Goal: Browse casually: Explore the website without a specific task or goal

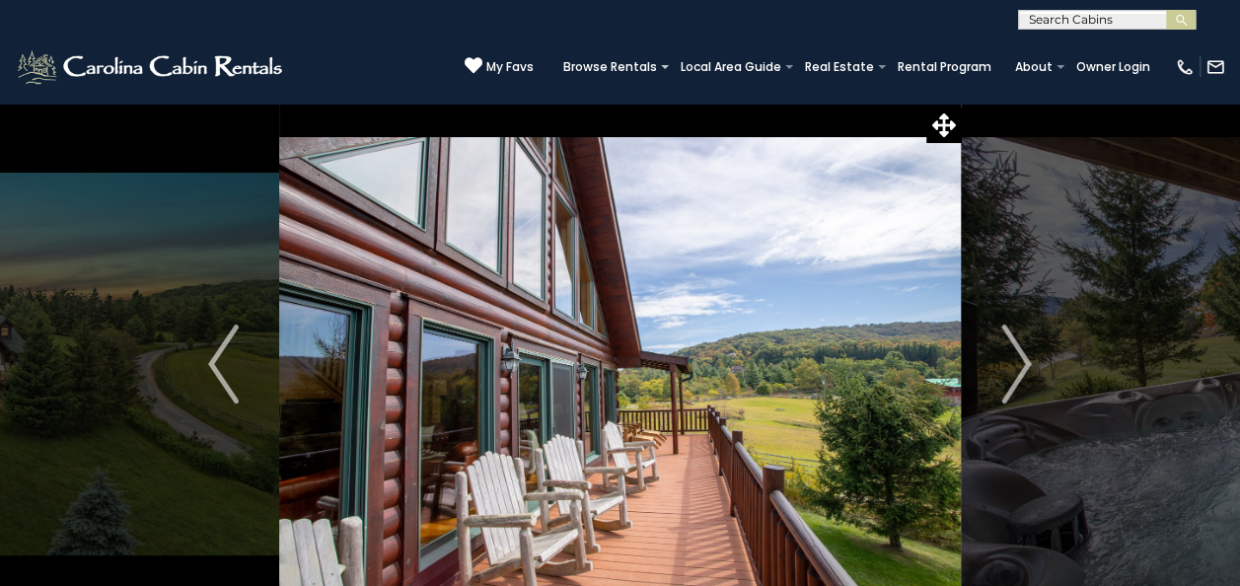
click at [1014, 367] on img "Next" at bounding box center [1016, 364] width 30 height 79
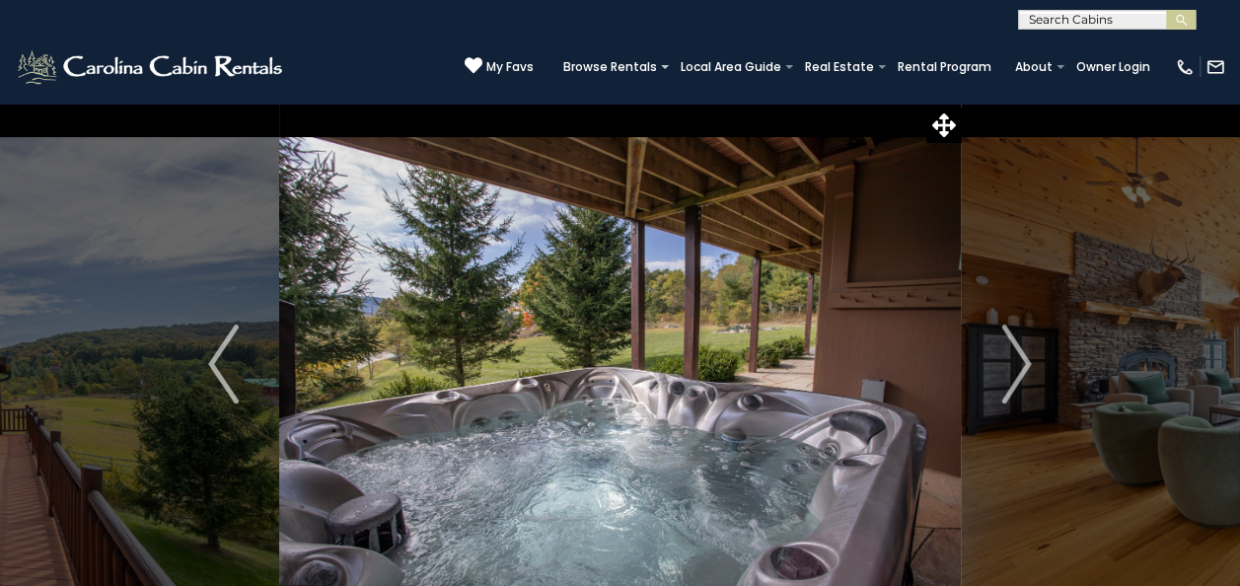
click at [1014, 367] on img "Next" at bounding box center [1016, 364] width 30 height 79
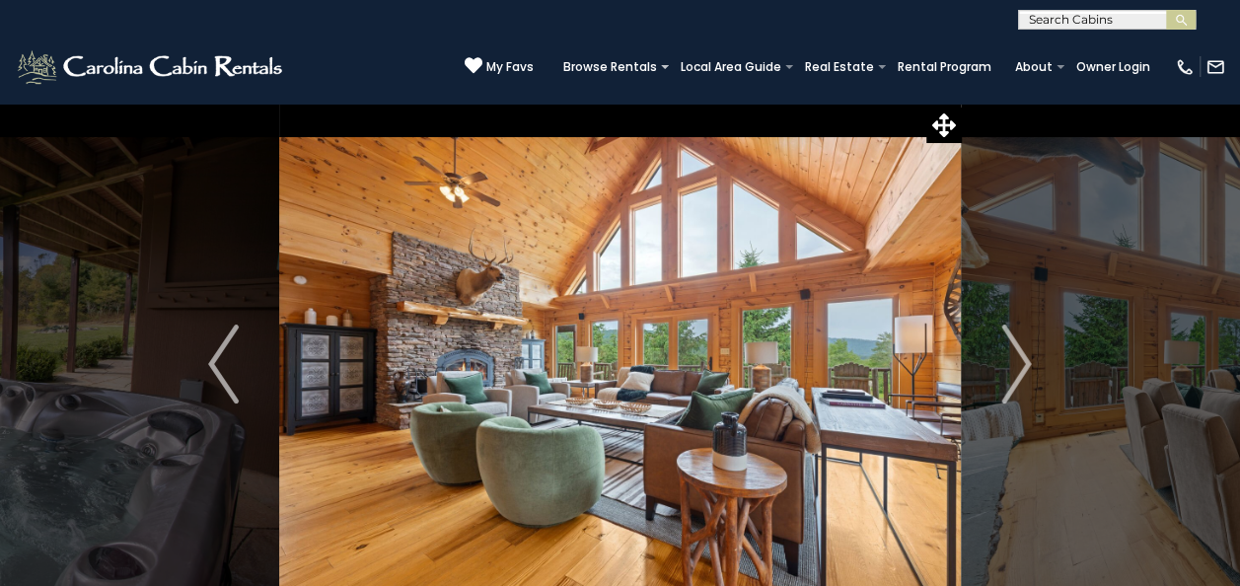
click at [1014, 367] on img "Next" at bounding box center [1016, 364] width 30 height 79
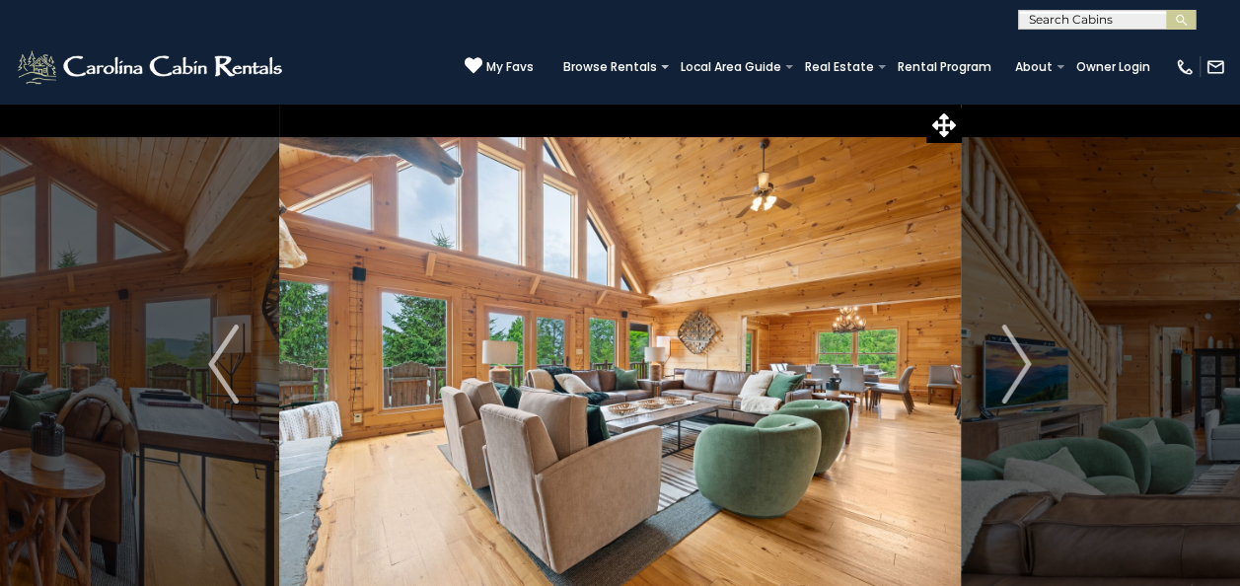
click at [1014, 367] on img "Next" at bounding box center [1016, 364] width 30 height 79
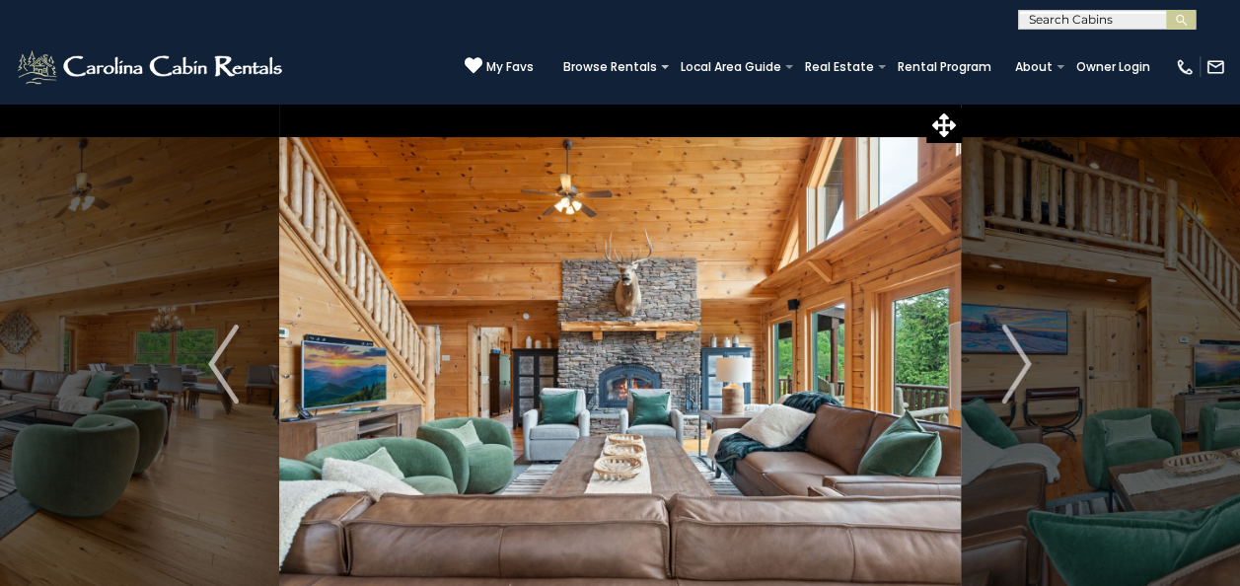
click at [1014, 367] on img "Next" at bounding box center [1016, 364] width 30 height 79
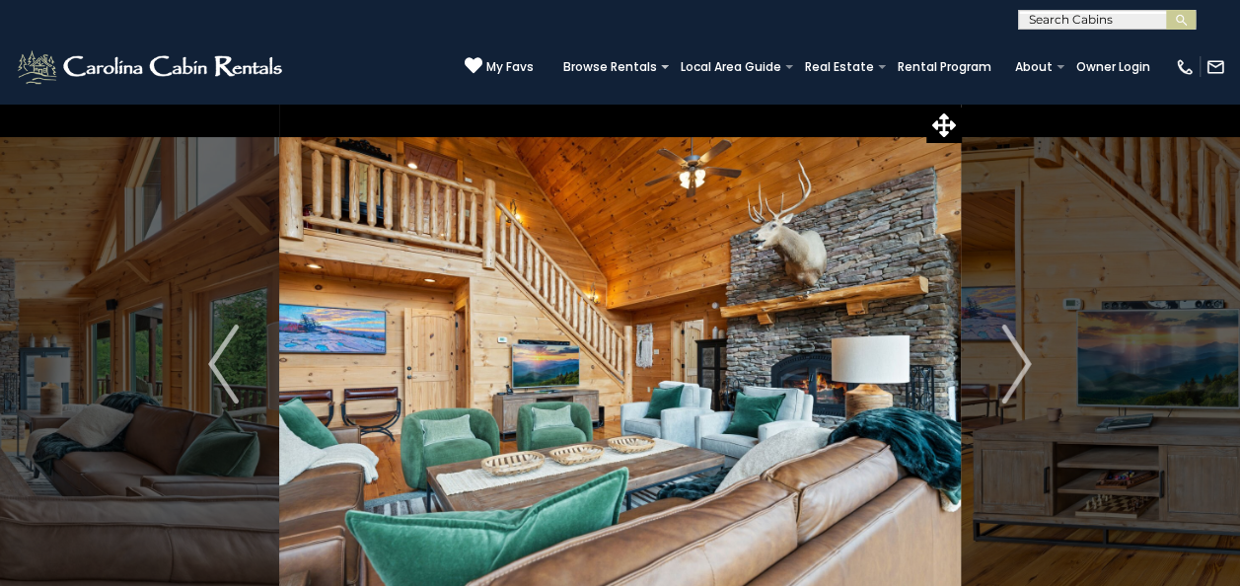
click at [1014, 367] on img "Next" at bounding box center [1016, 364] width 30 height 79
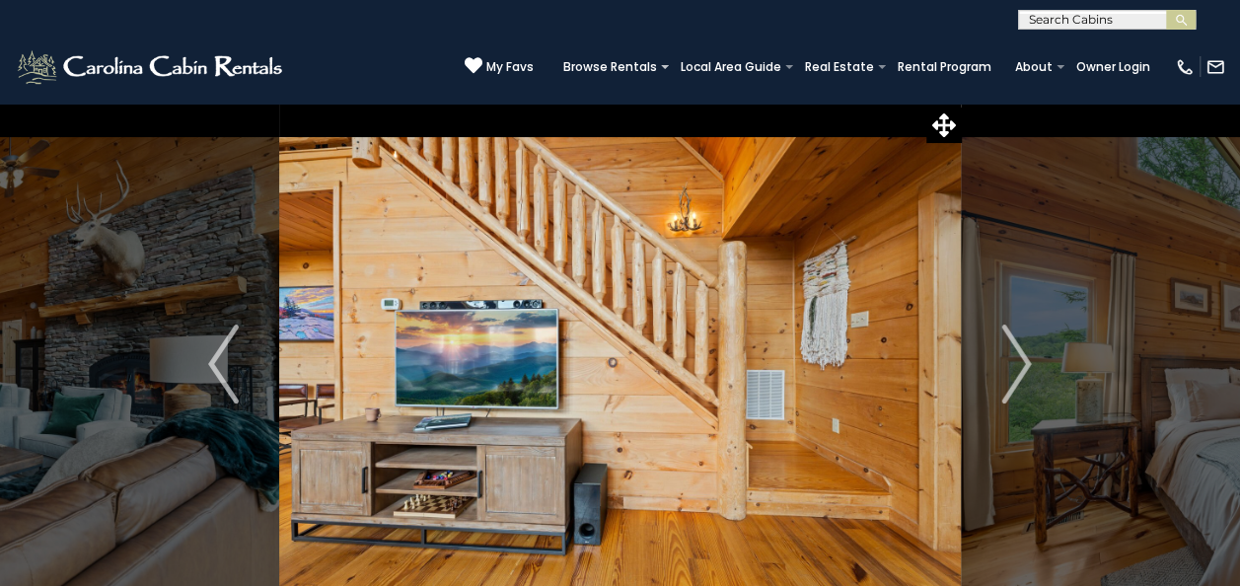
click at [1014, 367] on img "Next" at bounding box center [1016, 364] width 30 height 79
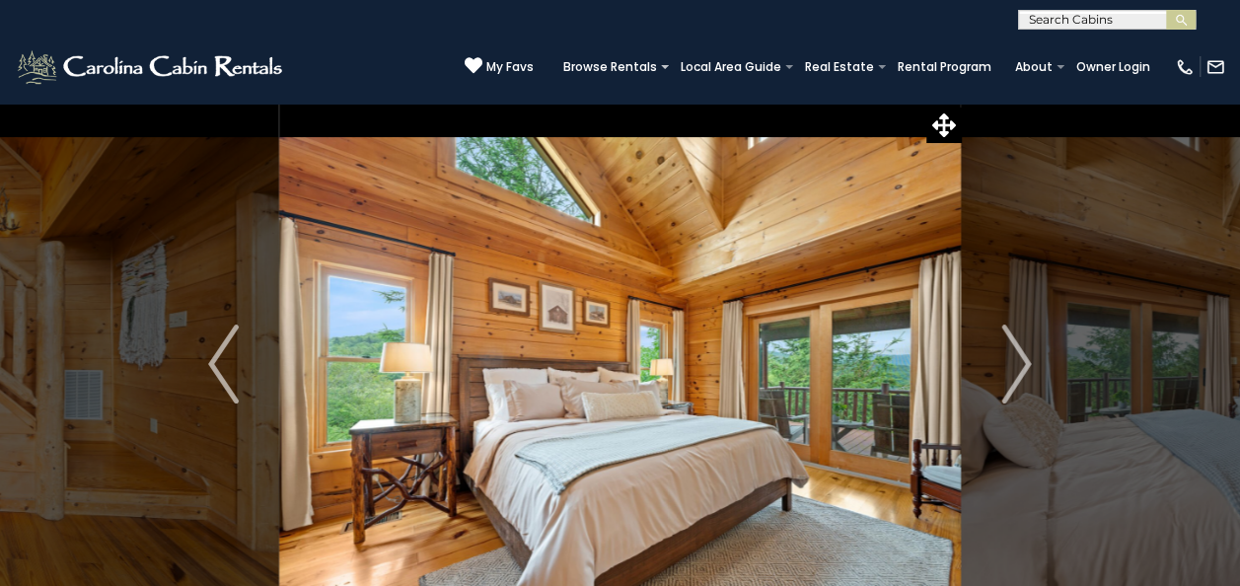
click at [1014, 367] on img "Next" at bounding box center [1016, 364] width 30 height 79
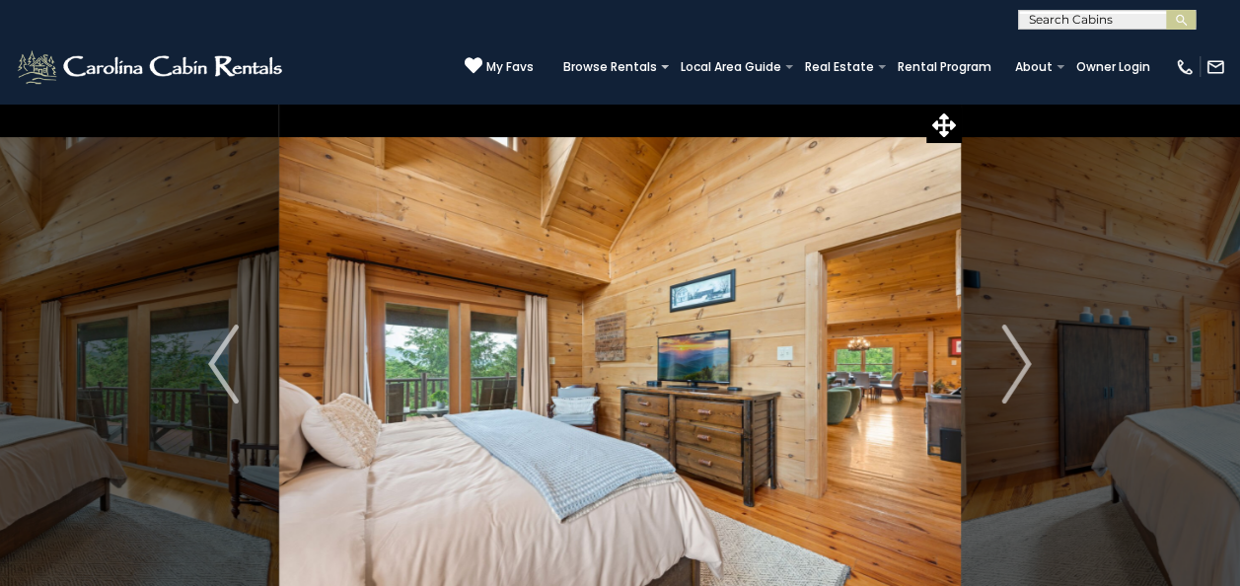
click at [1014, 367] on img "Next" at bounding box center [1016, 364] width 30 height 79
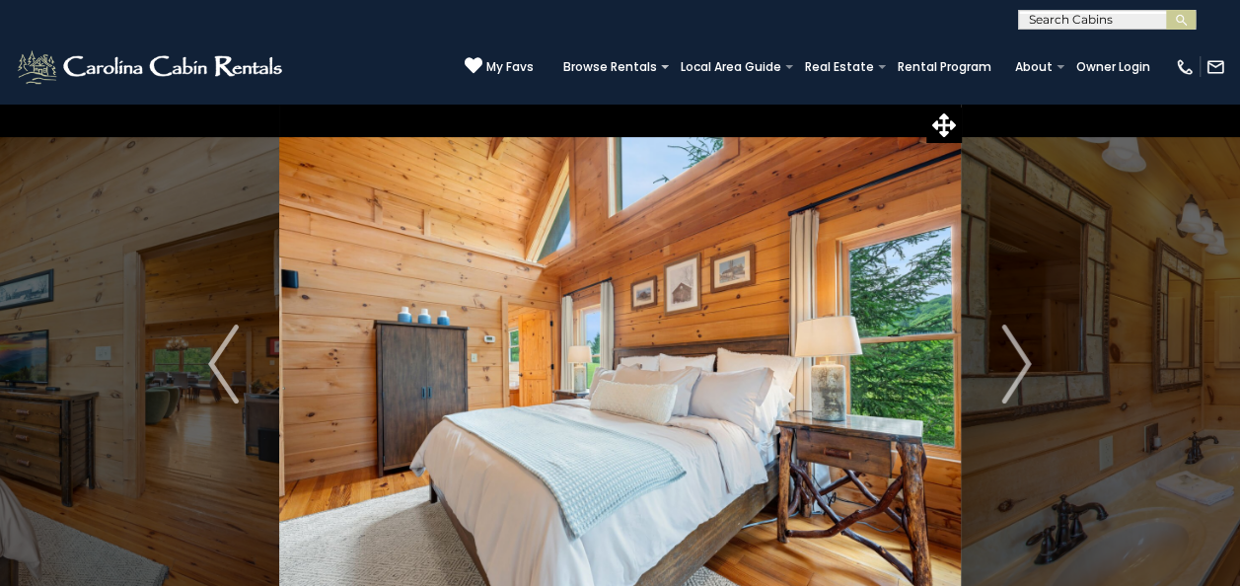
click at [1014, 367] on img "Next" at bounding box center [1016, 364] width 30 height 79
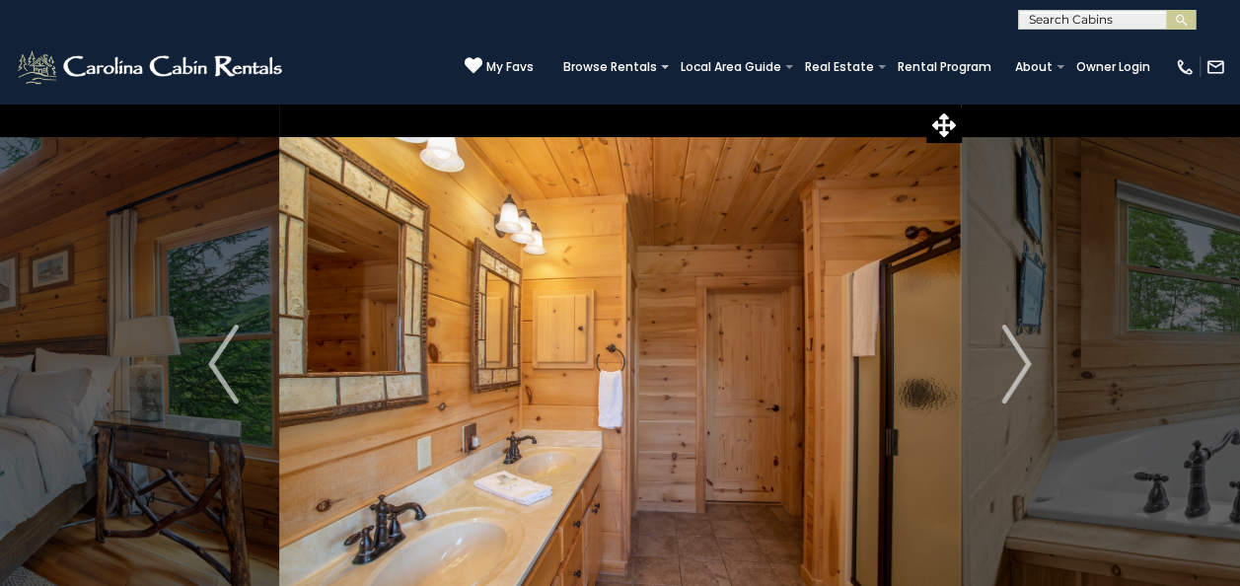
click at [1014, 367] on img "Next" at bounding box center [1016, 364] width 30 height 79
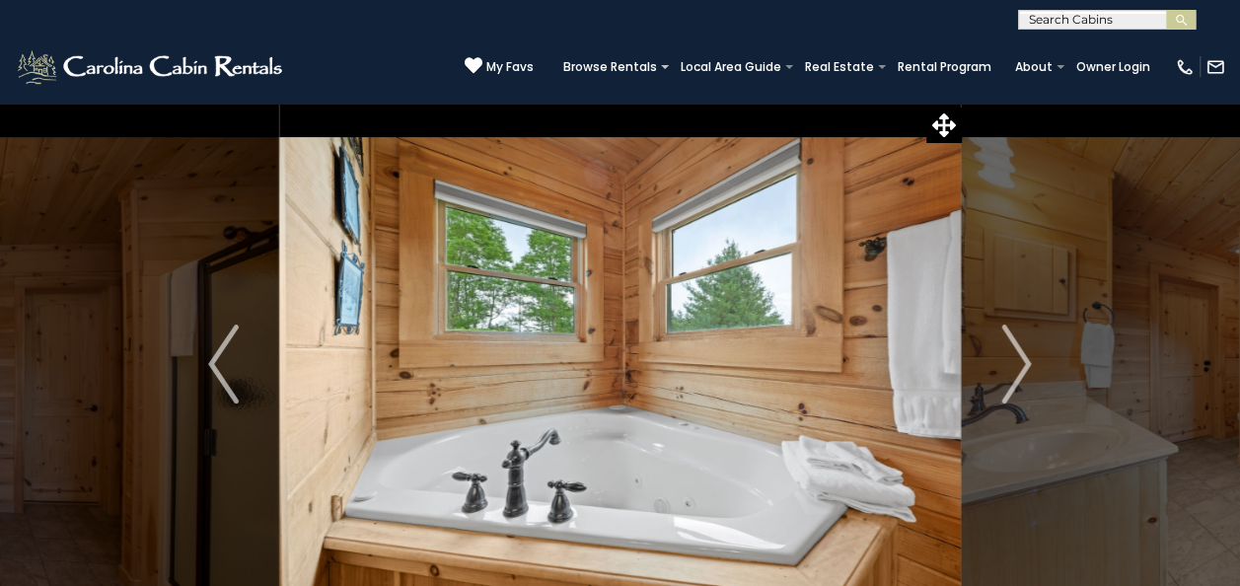
click at [1014, 367] on img "Next" at bounding box center [1016, 364] width 30 height 79
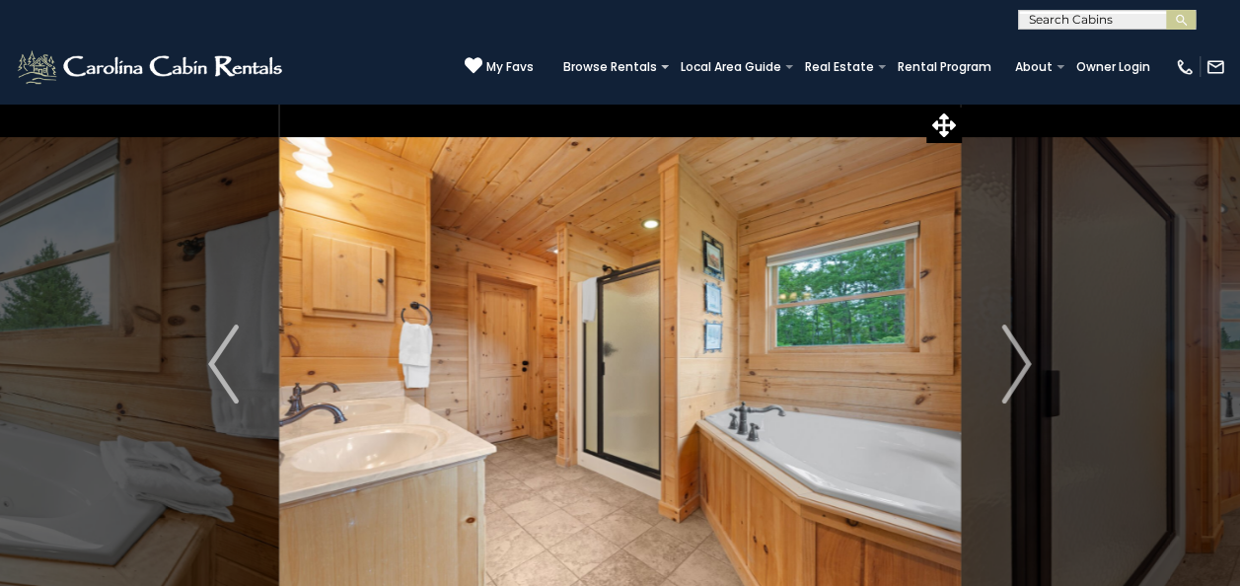
click at [1014, 367] on img "Next" at bounding box center [1016, 364] width 30 height 79
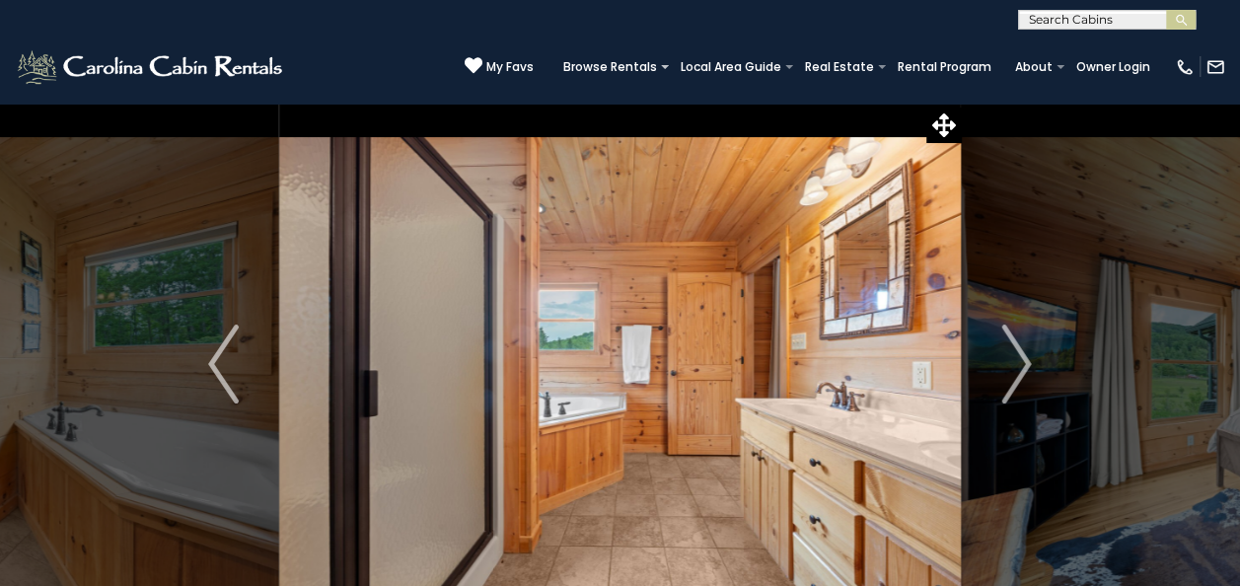
click at [1014, 367] on img "Next" at bounding box center [1016, 364] width 30 height 79
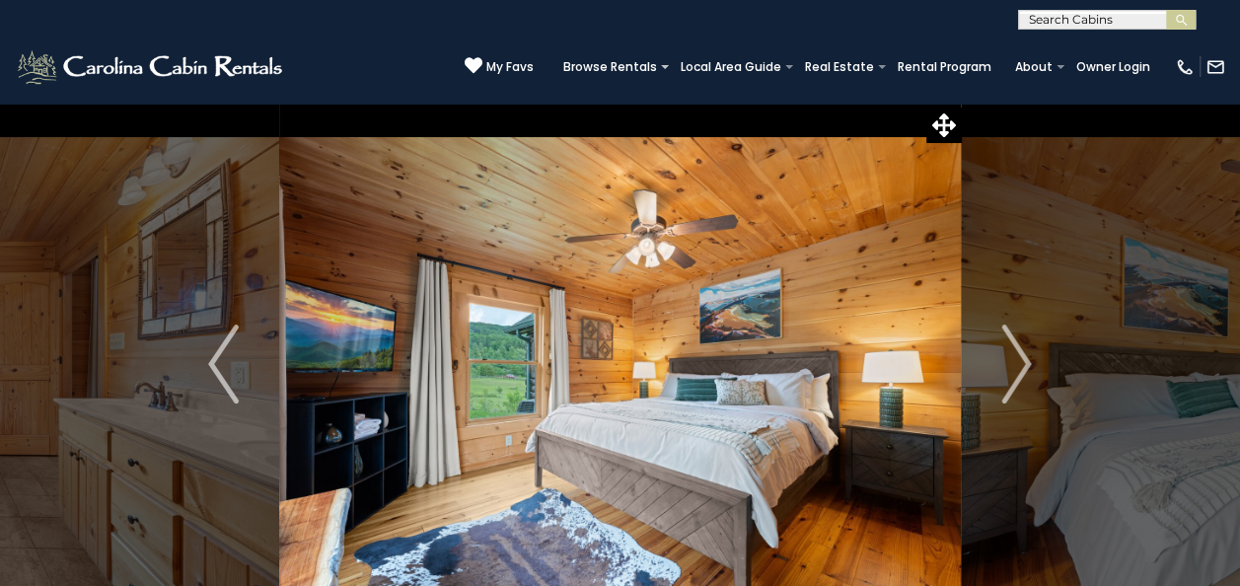
click at [1014, 367] on img "Next" at bounding box center [1016, 364] width 30 height 79
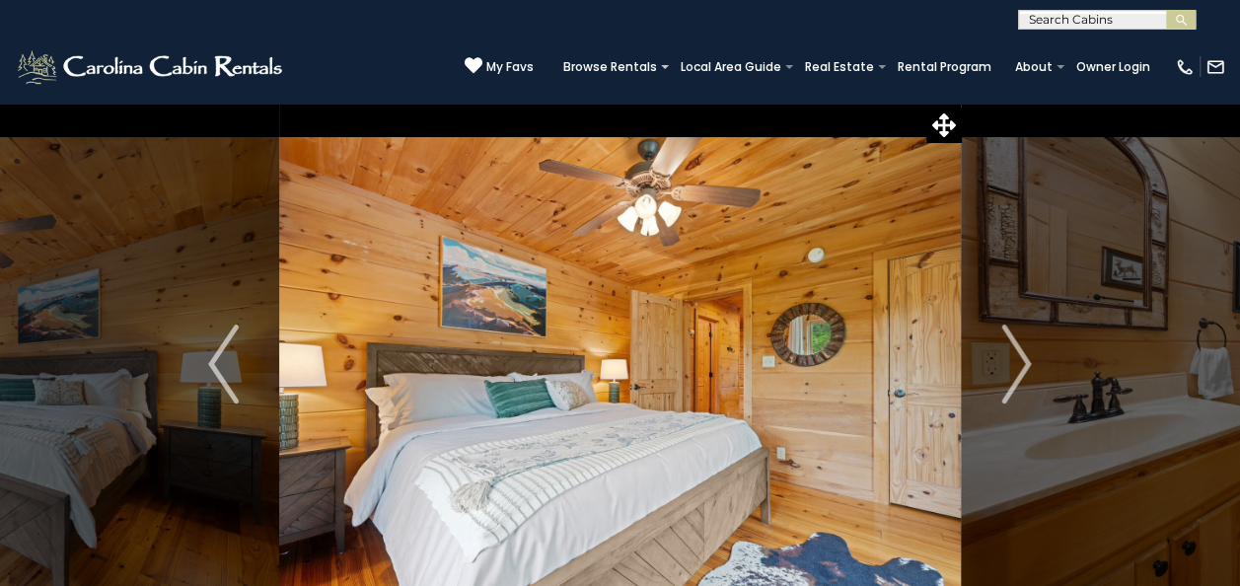
click at [1014, 367] on img "Next" at bounding box center [1016, 364] width 30 height 79
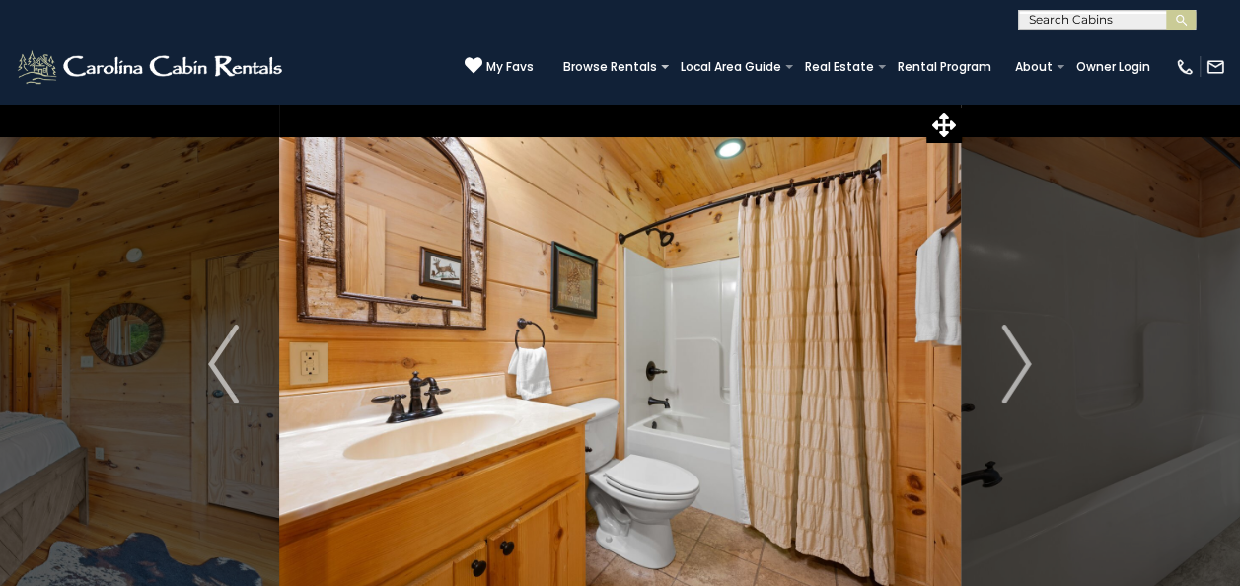
click at [1014, 367] on img "Next" at bounding box center [1016, 364] width 30 height 79
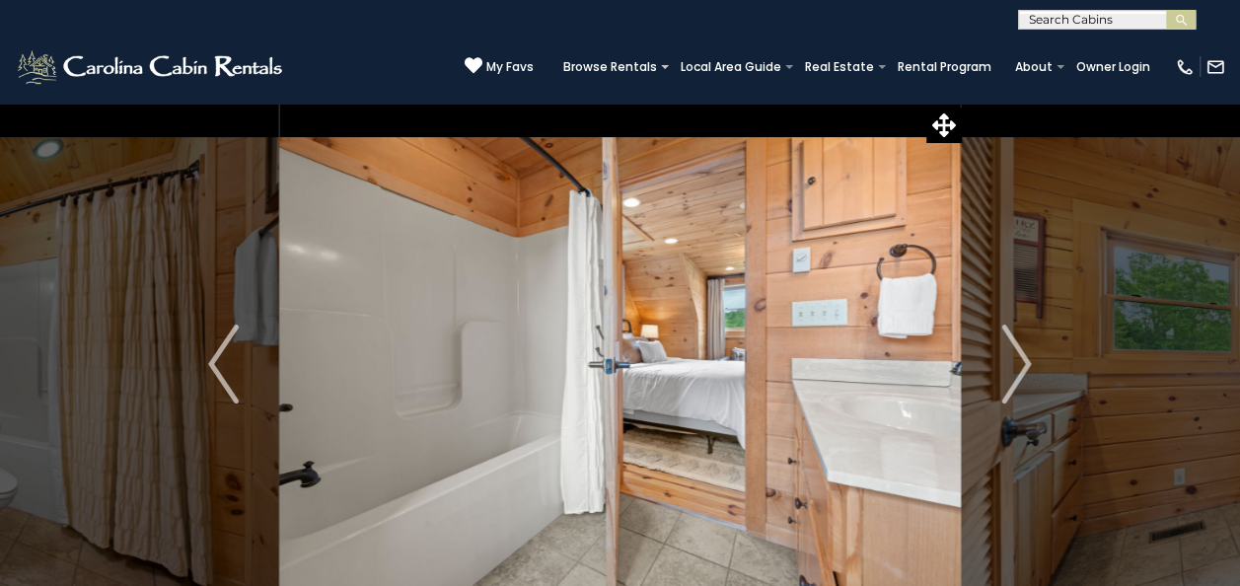
click at [1014, 367] on img "Next" at bounding box center [1016, 364] width 30 height 79
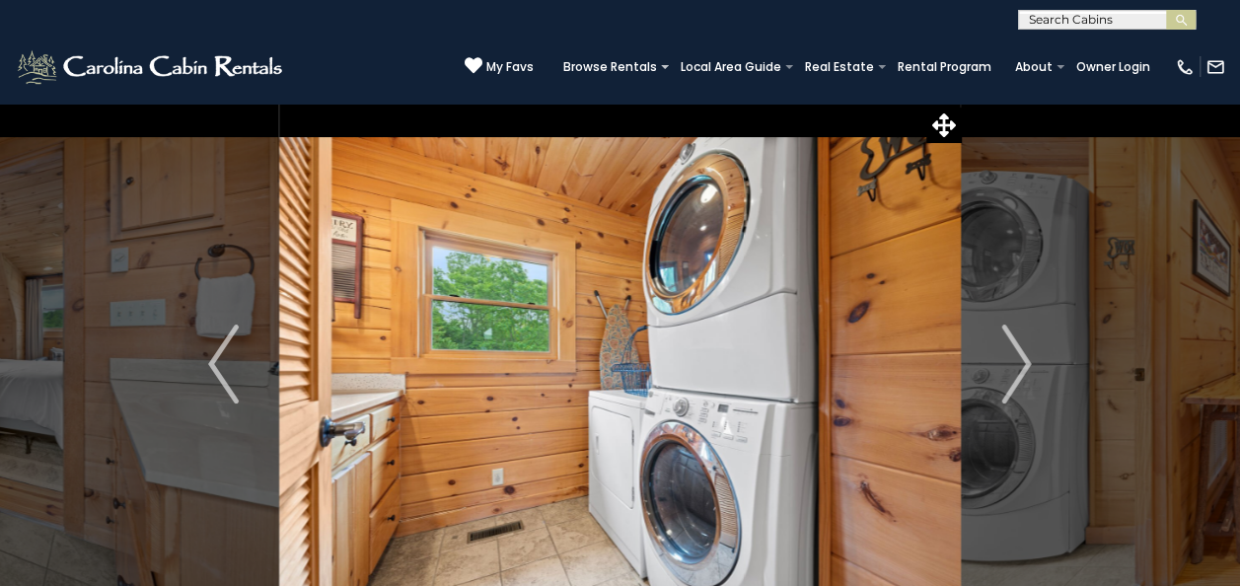
click at [1014, 367] on img "Next" at bounding box center [1016, 364] width 30 height 79
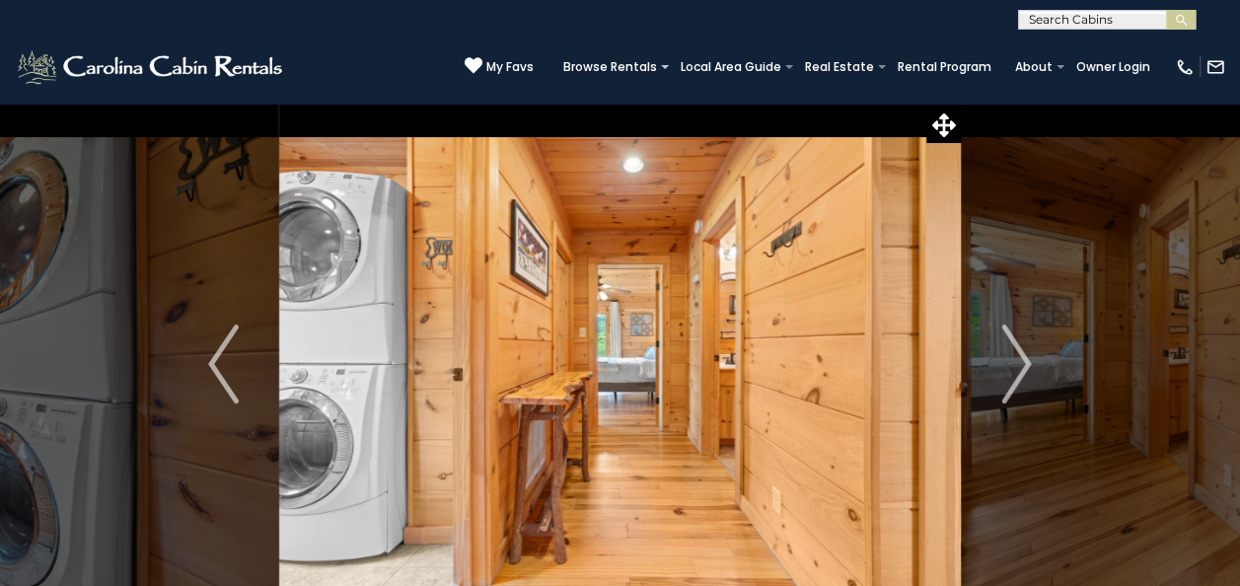
click at [1014, 367] on img "Next" at bounding box center [1016, 364] width 30 height 79
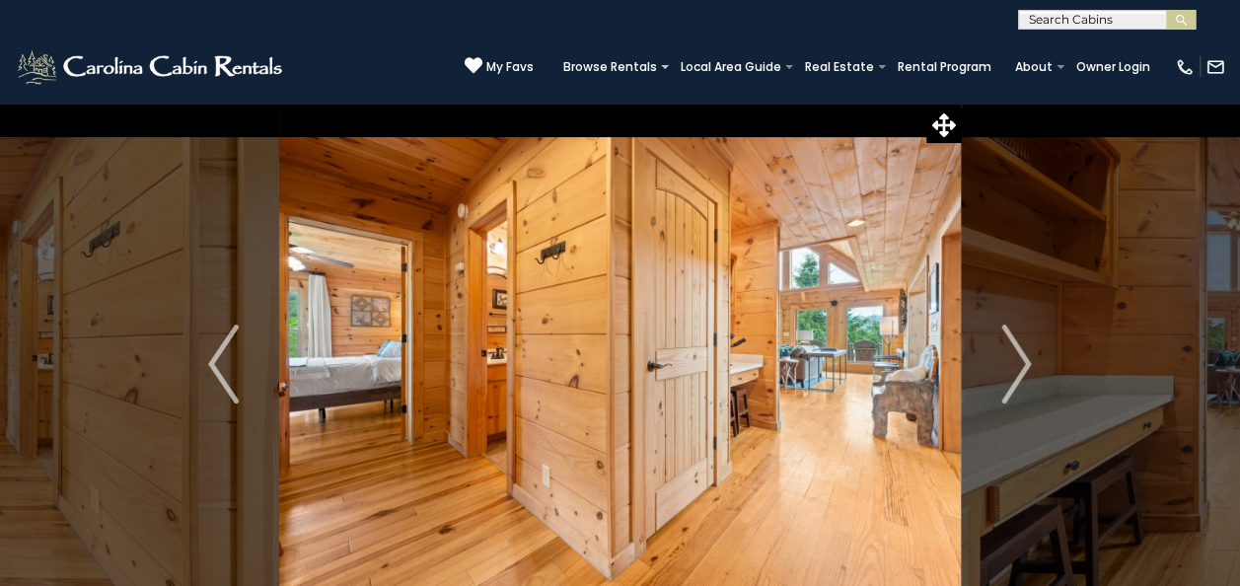
click at [1014, 367] on img "Next" at bounding box center [1016, 364] width 30 height 79
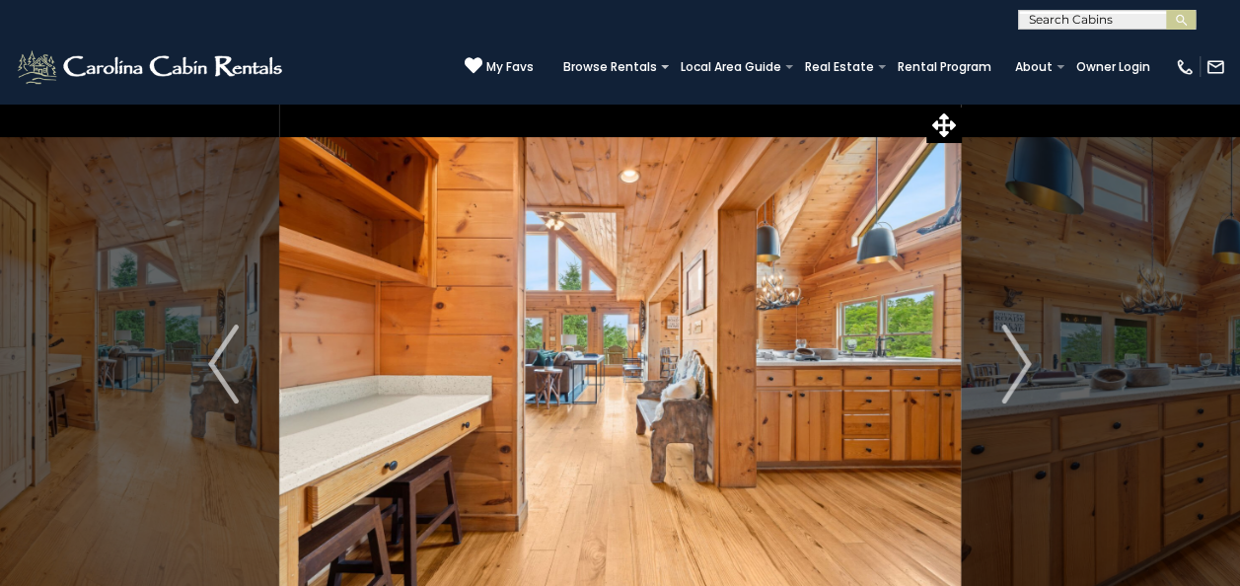
click at [1014, 367] on img "Next" at bounding box center [1016, 364] width 30 height 79
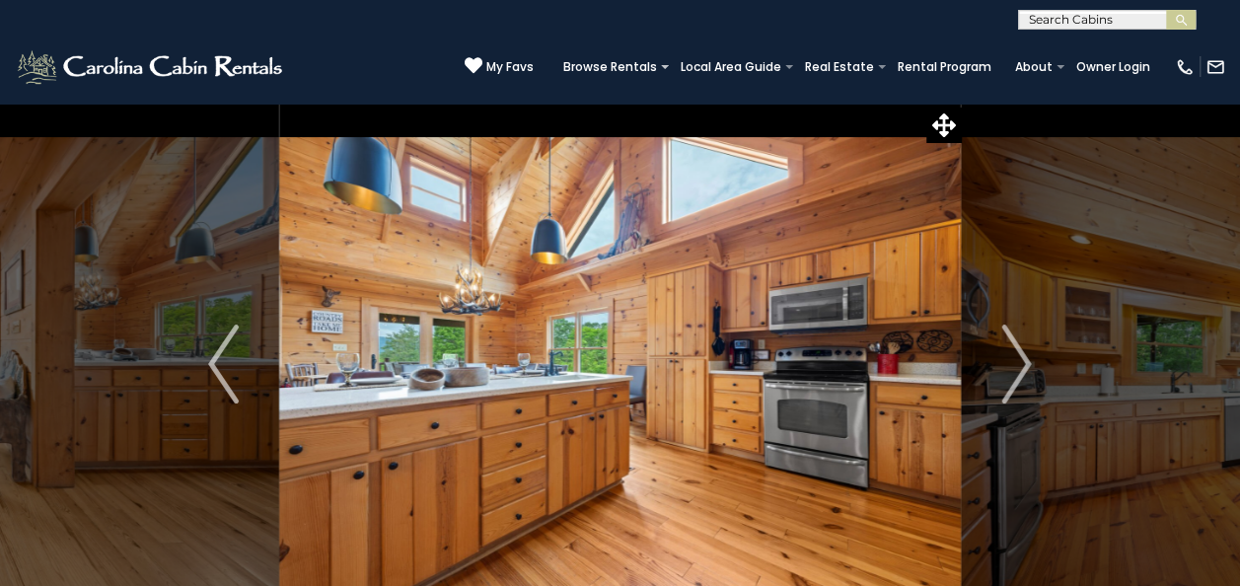
click at [1014, 367] on img "Next" at bounding box center [1016, 364] width 30 height 79
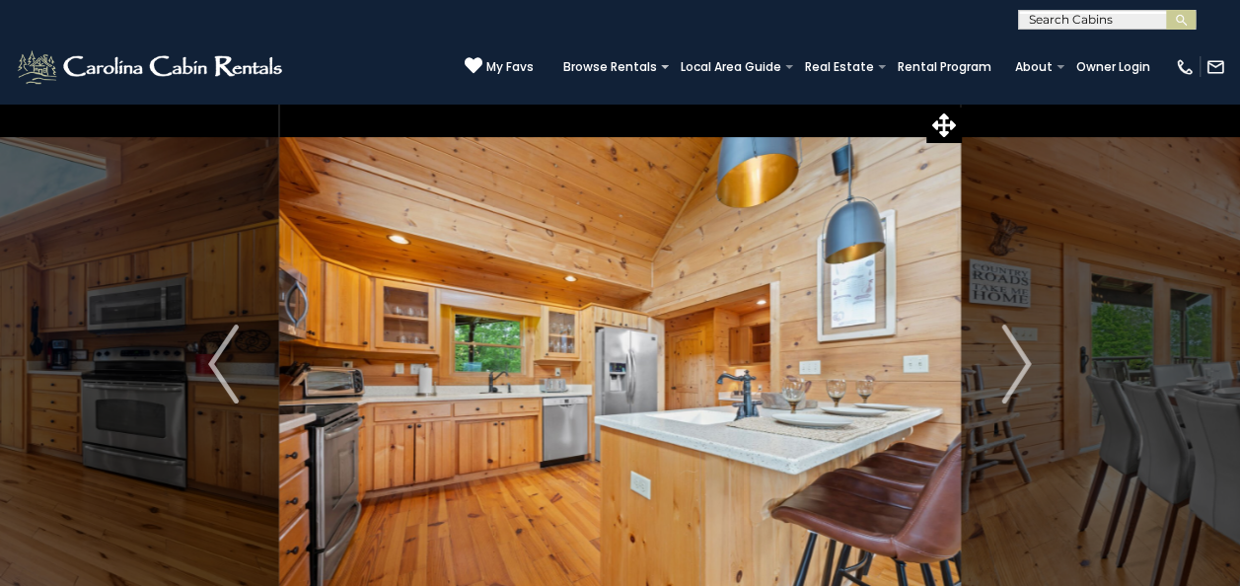
click at [1014, 367] on img "Next" at bounding box center [1016, 364] width 30 height 79
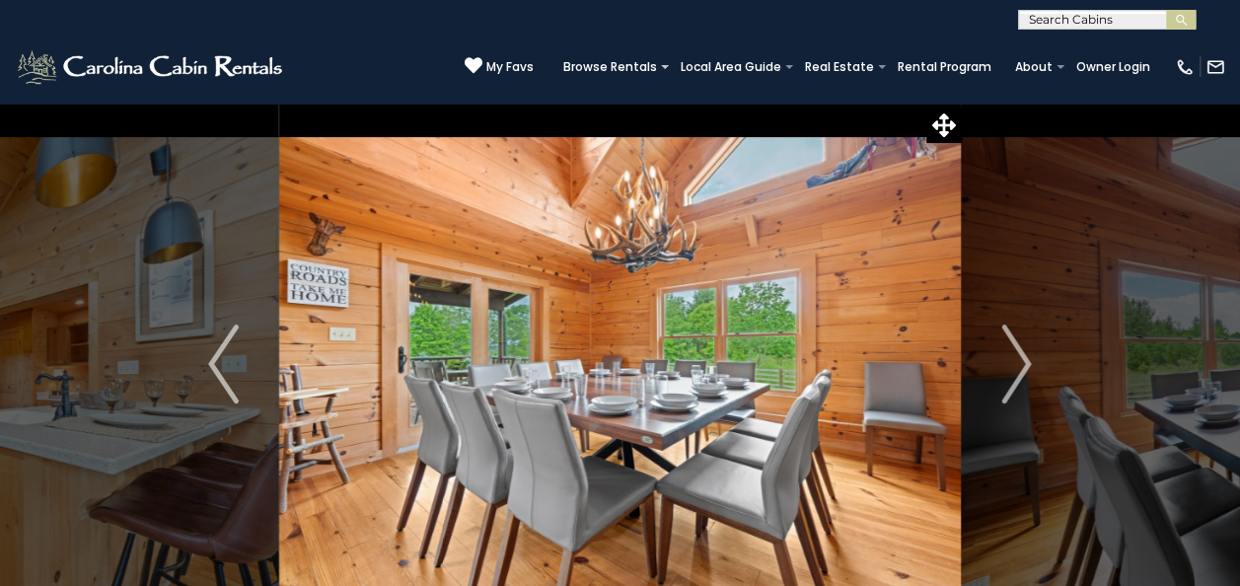
click at [1014, 367] on img "Next" at bounding box center [1016, 364] width 30 height 79
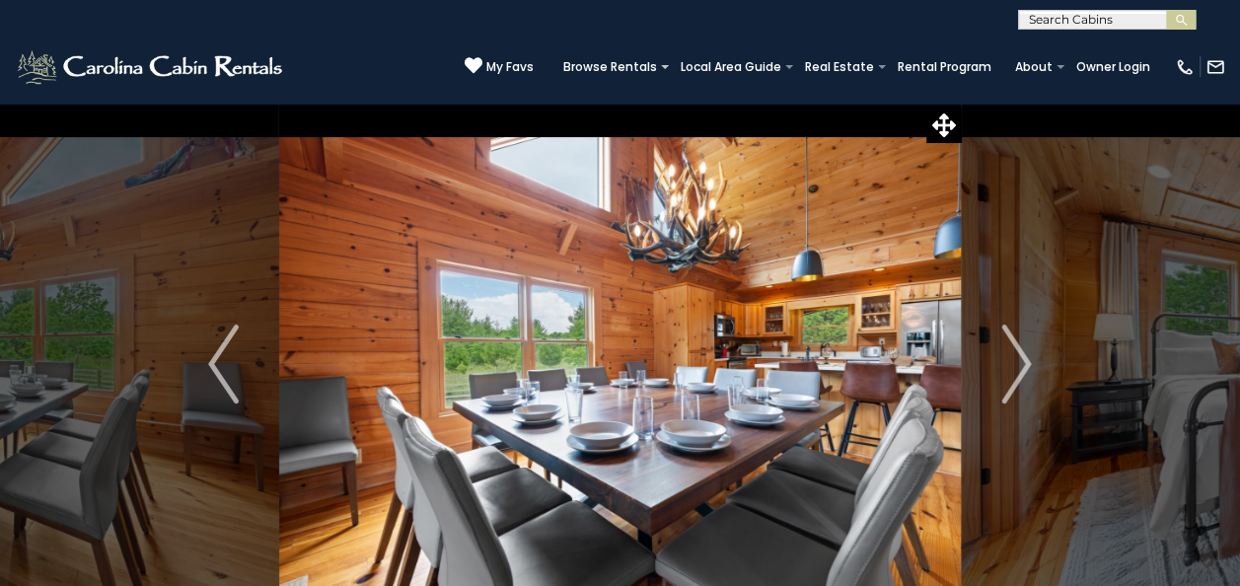
click at [1014, 367] on img "Next" at bounding box center [1016, 364] width 30 height 79
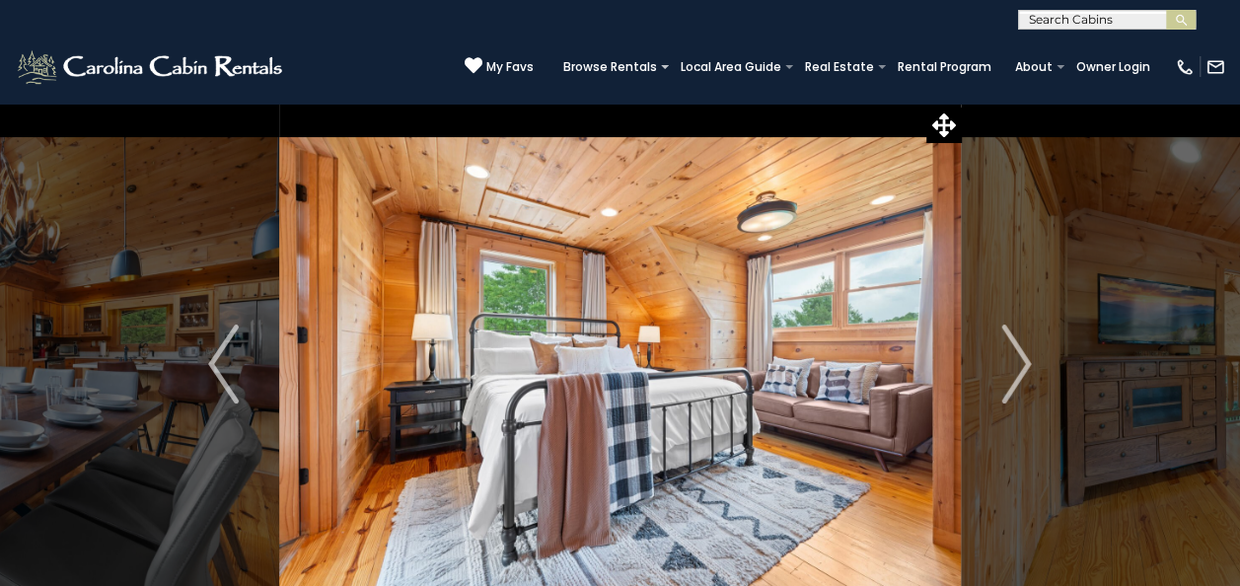
click at [1014, 367] on img "Next" at bounding box center [1016, 364] width 30 height 79
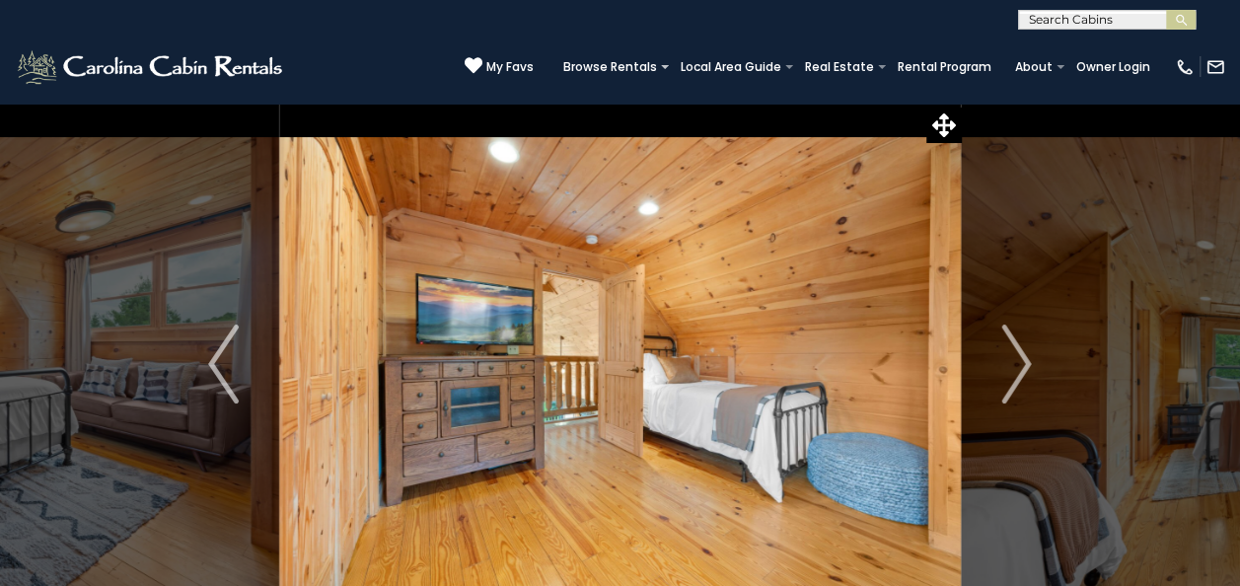
click at [1014, 367] on img "Next" at bounding box center [1016, 364] width 30 height 79
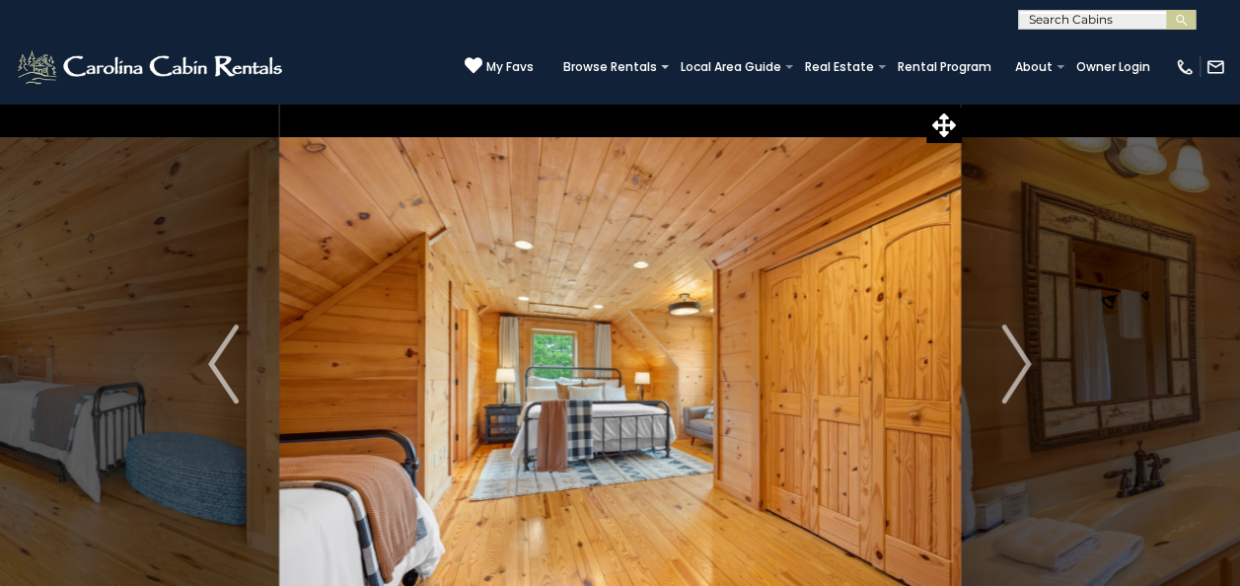
click at [1014, 367] on img "Next" at bounding box center [1016, 364] width 30 height 79
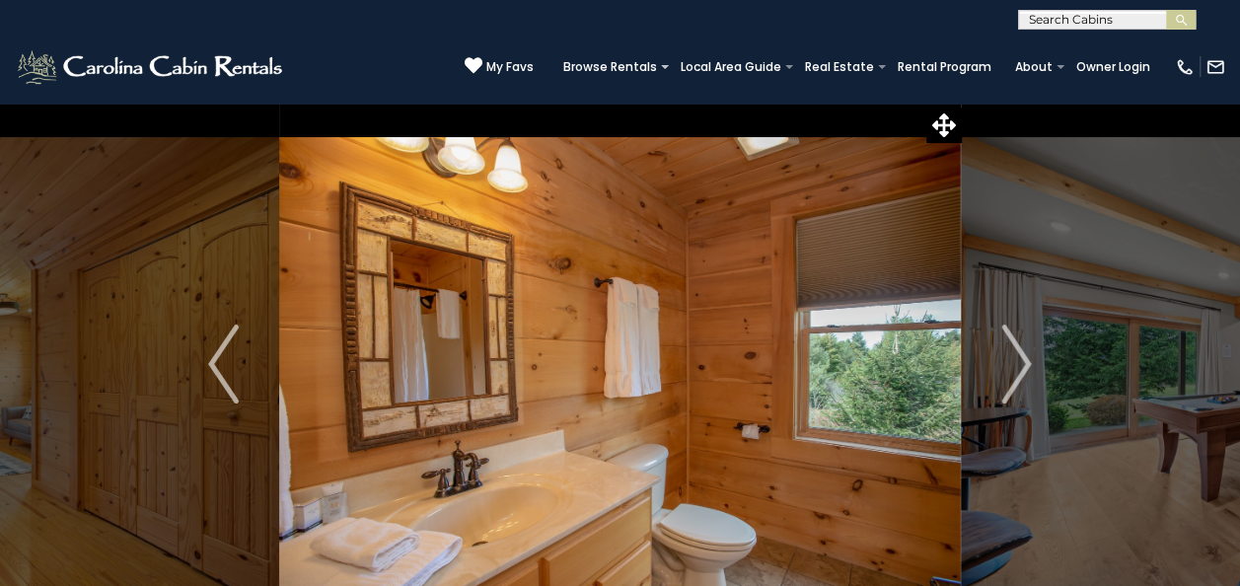
click at [1014, 367] on img "Next" at bounding box center [1016, 364] width 30 height 79
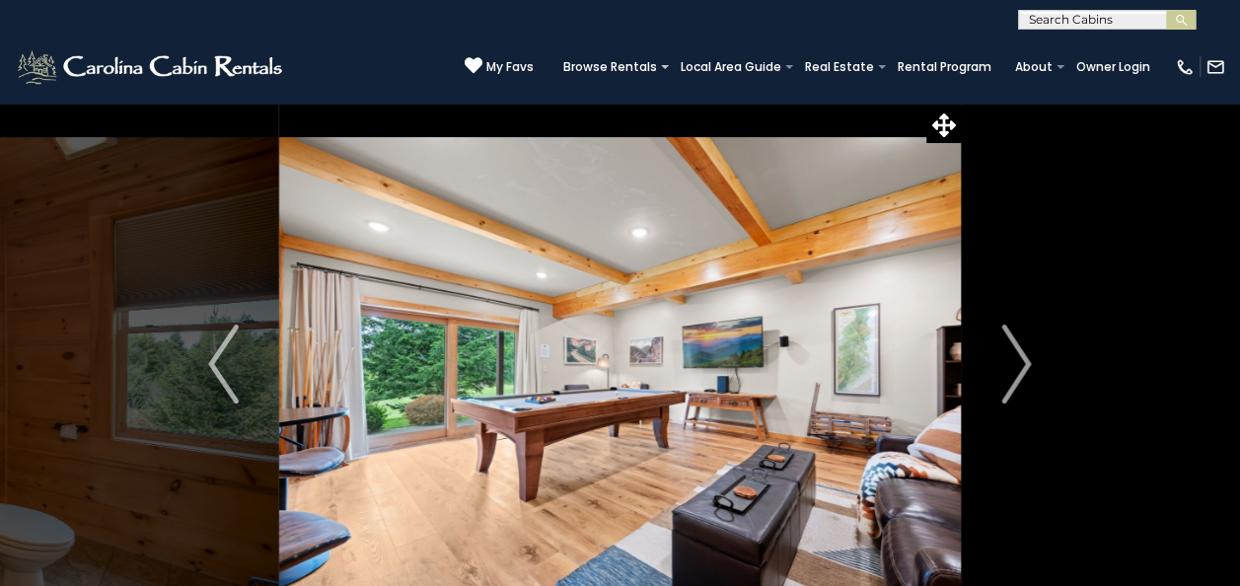
click at [1014, 367] on img "Next" at bounding box center [1016, 364] width 30 height 79
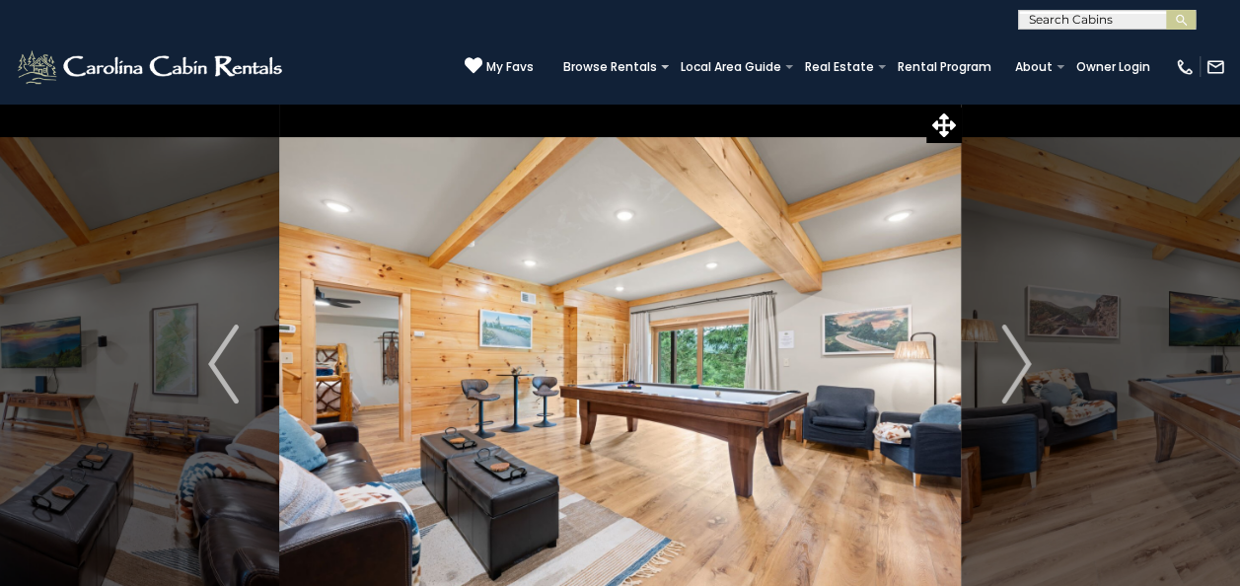
click at [1014, 367] on img "Next" at bounding box center [1016, 364] width 30 height 79
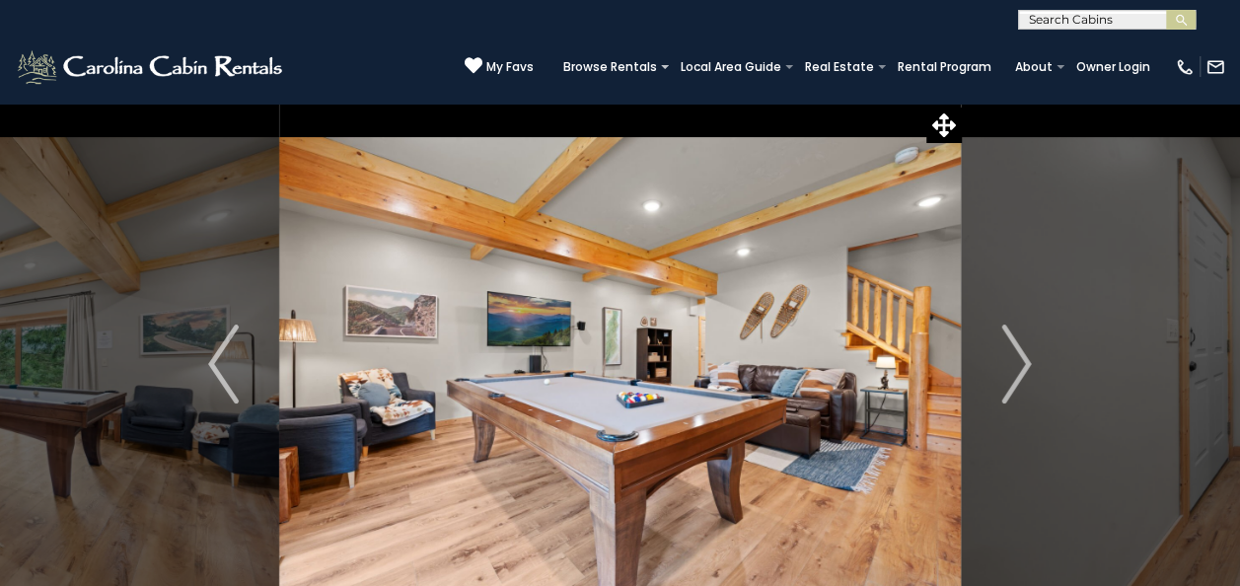
click at [1014, 367] on img "Next" at bounding box center [1016, 364] width 30 height 79
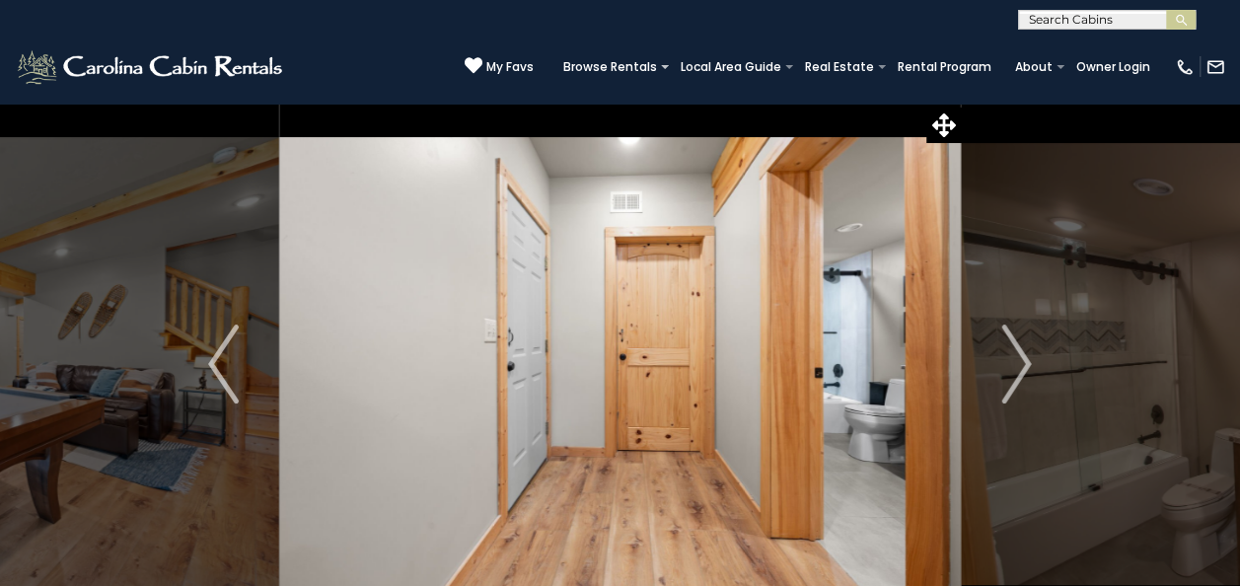
click at [1014, 367] on img "Next" at bounding box center [1016, 364] width 30 height 79
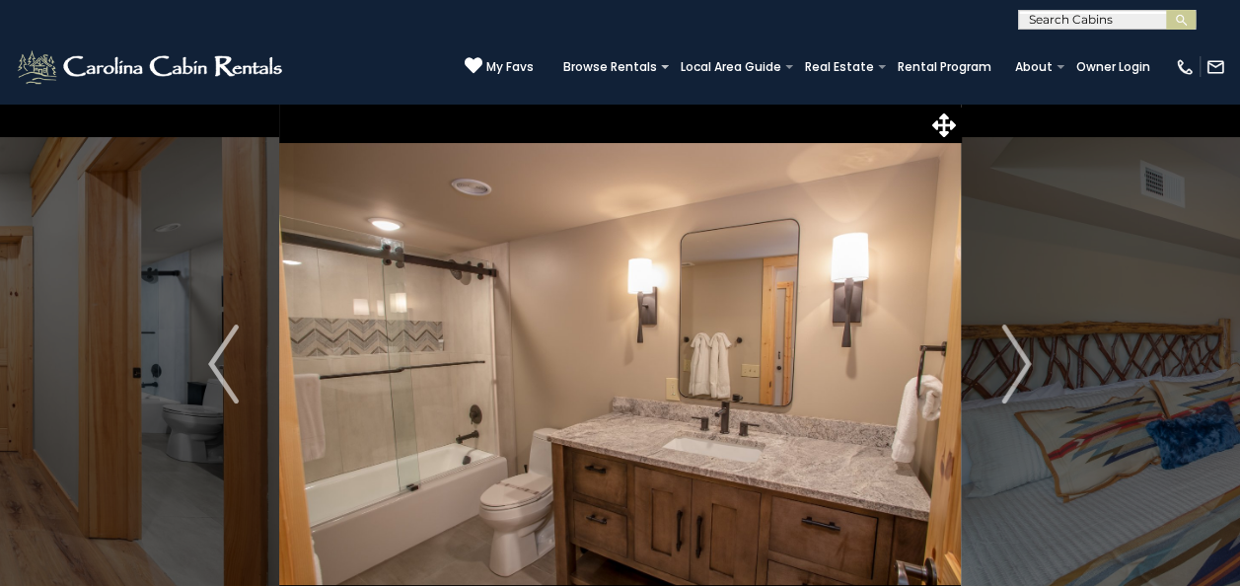
click at [1014, 367] on img "Next" at bounding box center [1016, 364] width 30 height 79
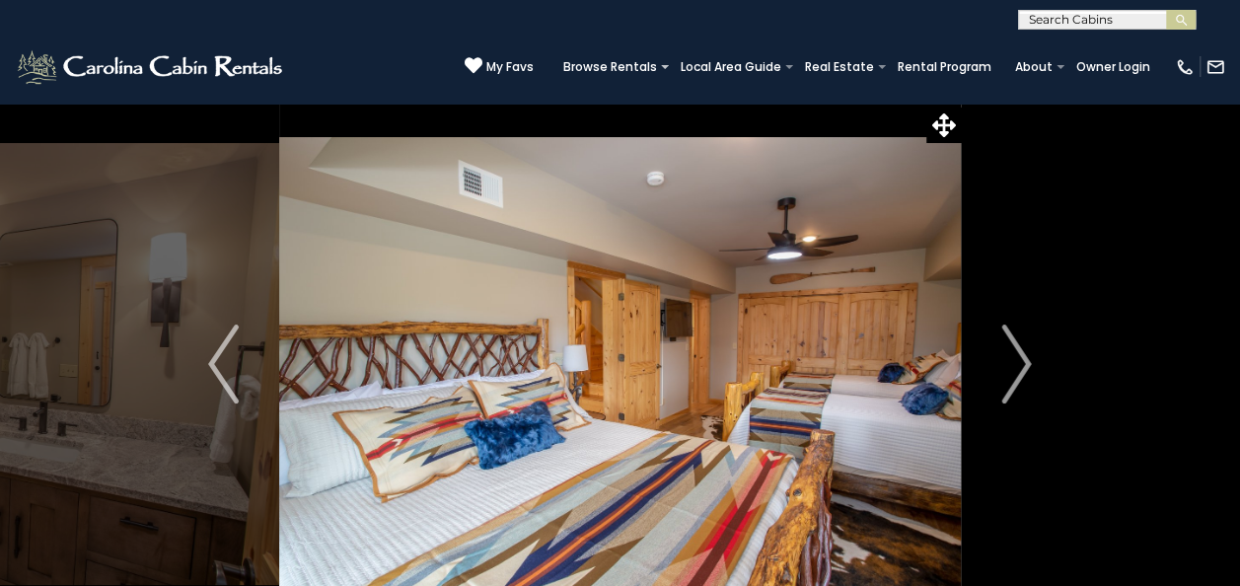
click at [1014, 367] on img "Next" at bounding box center [1016, 364] width 30 height 79
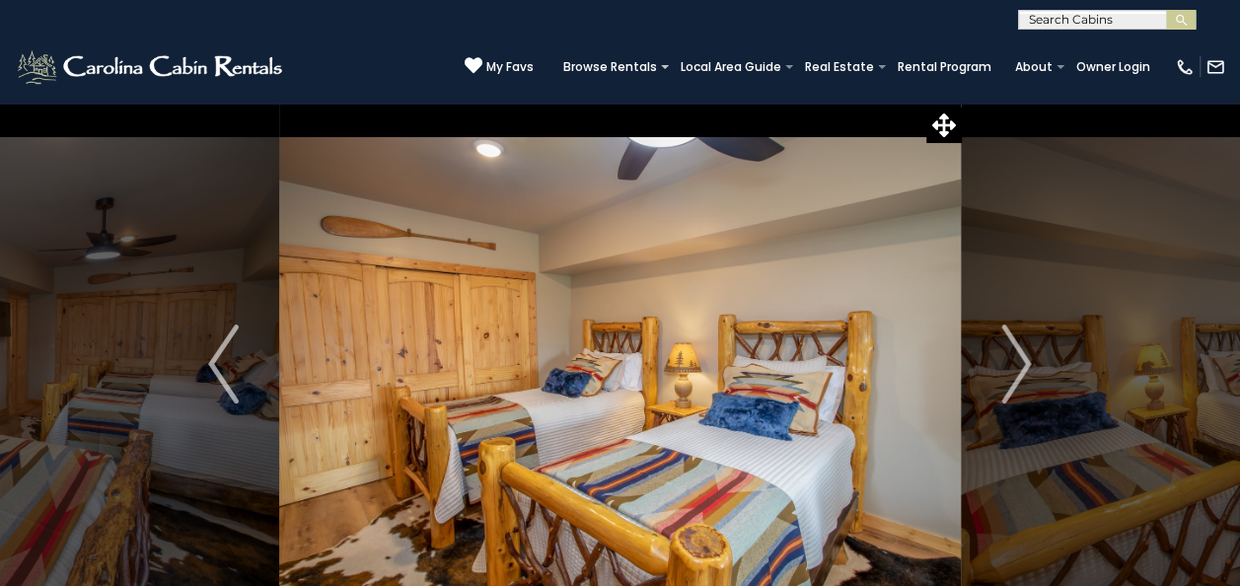
click at [1014, 367] on img "Next" at bounding box center [1016, 364] width 30 height 79
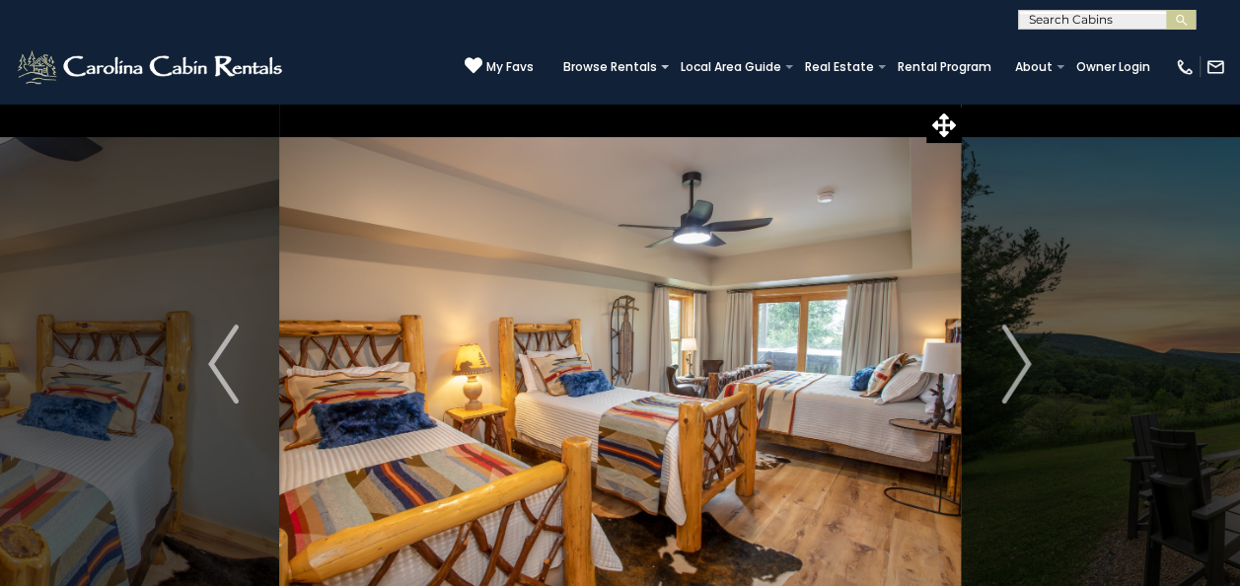
click at [1014, 367] on img "Next" at bounding box center [1016, 364] width 30 height 79
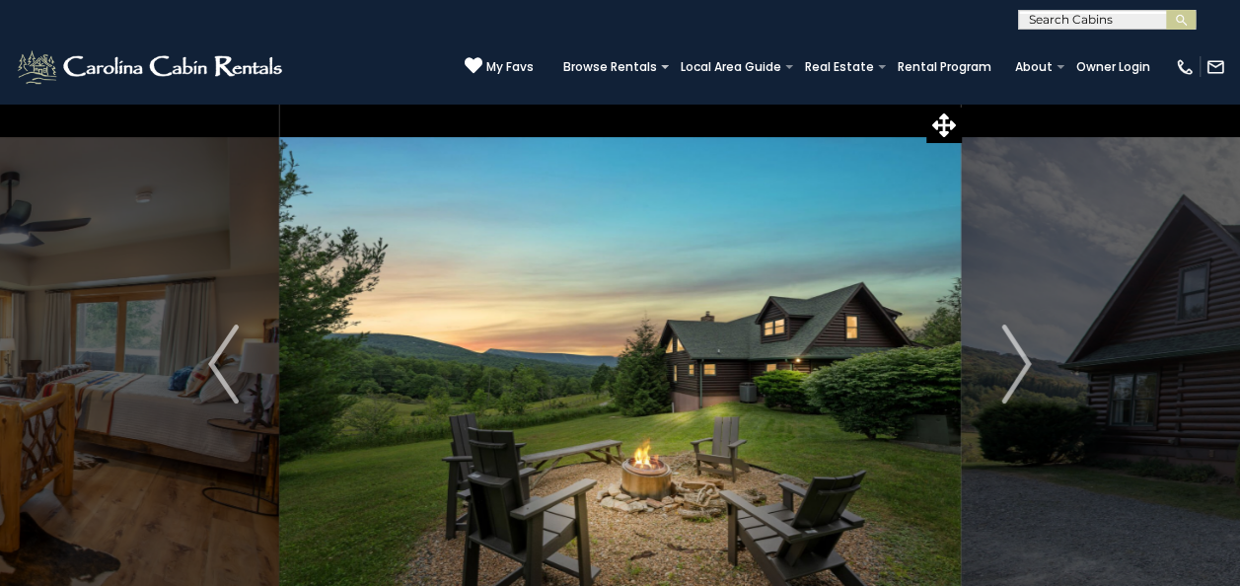
click at [1014, 367] on img "Next" at bounding box center [1016, 364] width 30 height 79
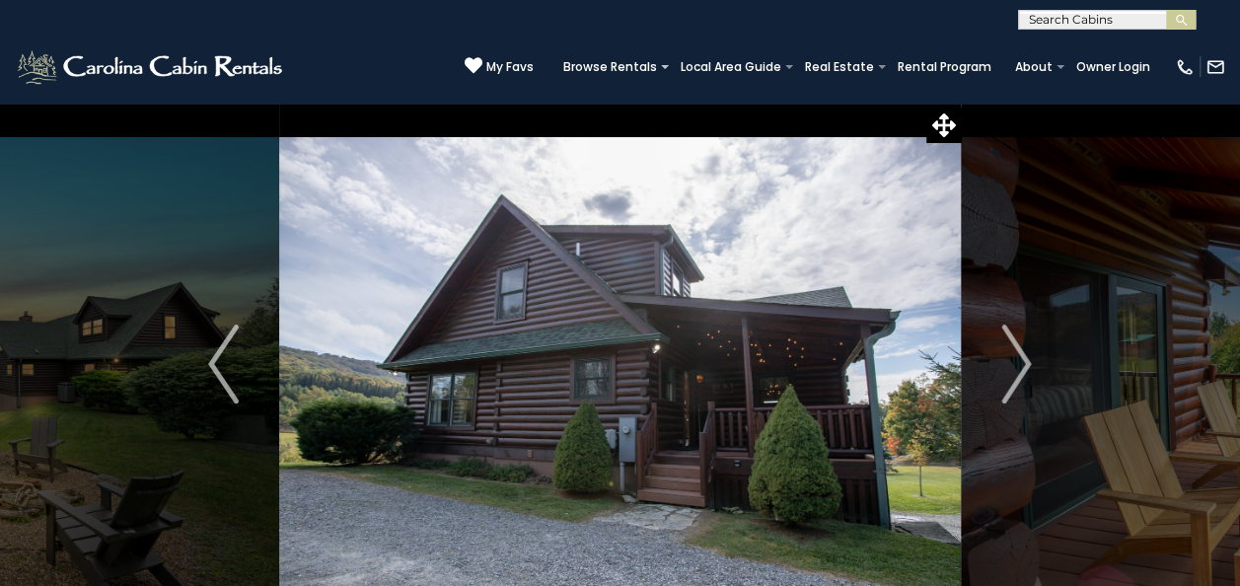
click at [1014, 367] on img "Next" at bounding box center [1016, 364] width 30 height 79
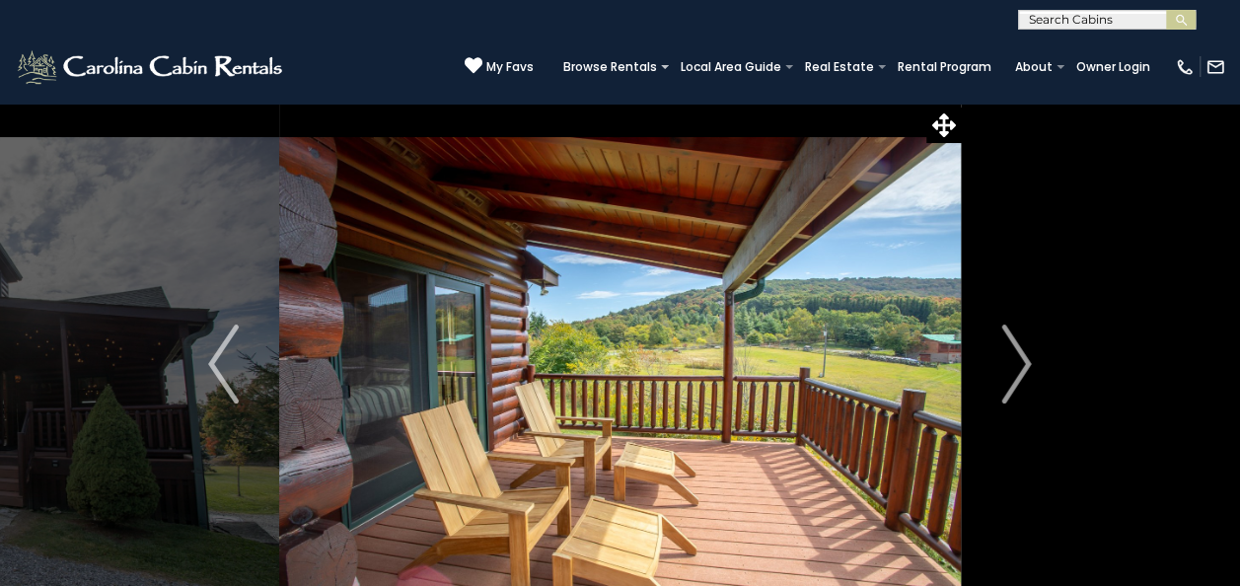
click at [1014, 367] on img "Next" at bounding box center [1016, 364] width 30 height 79
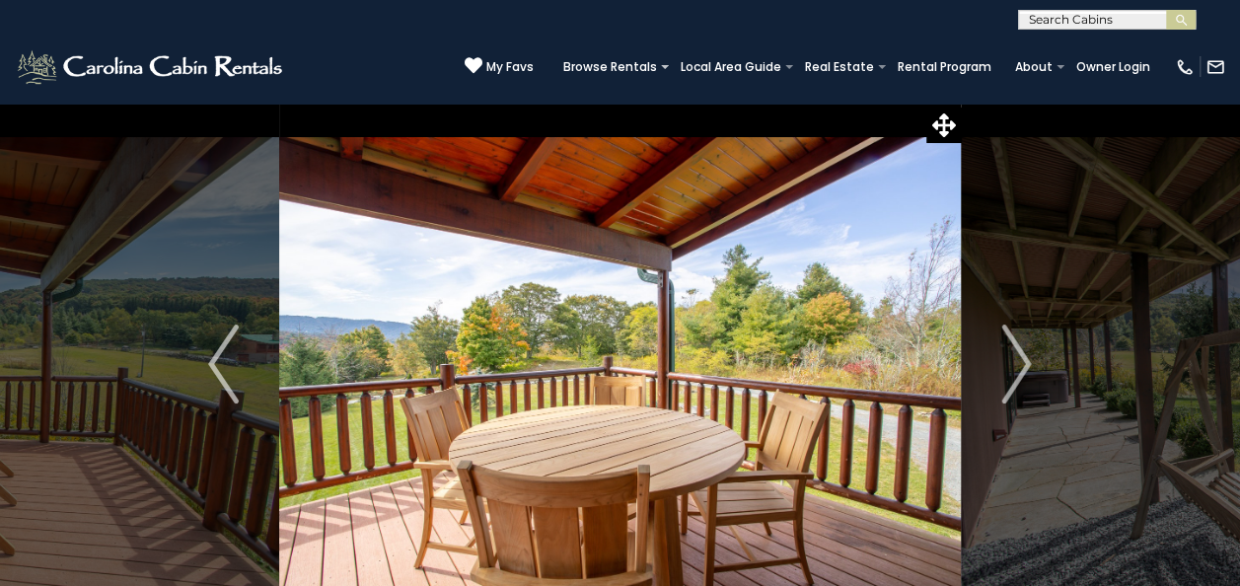
click at [1014, 367] on img "Next" at bounding box center [1016, 364] width 30 height 79
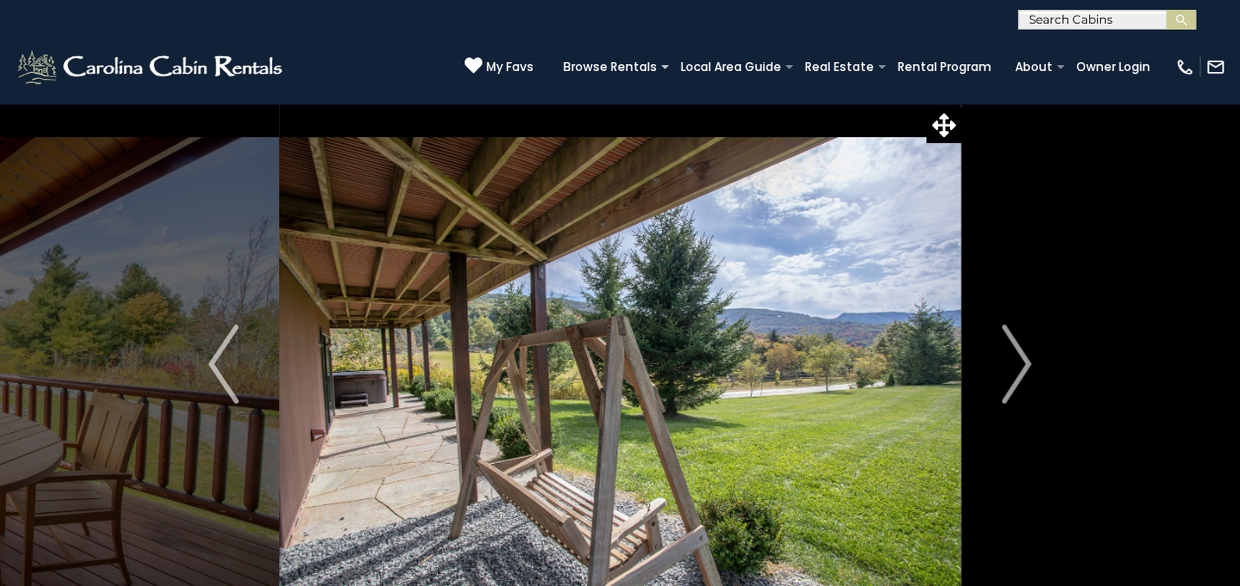
click at [1014, 367] on img "Next" at bounding box center [1016, 364] width 30 height 79
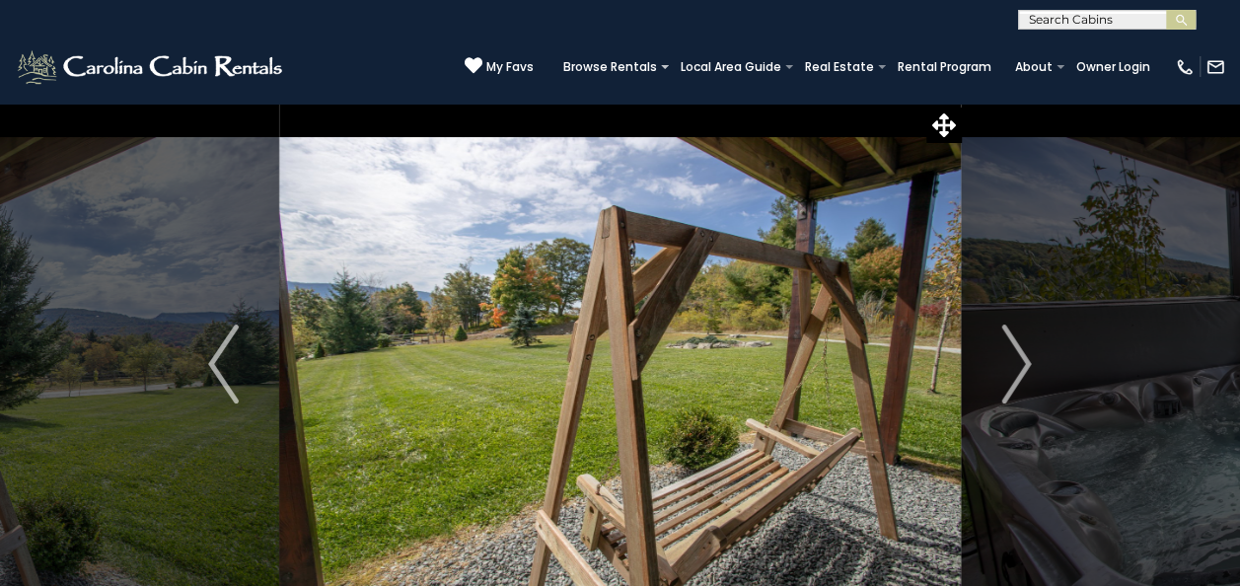
click at [1014, 367] on img "Next" at bounding box center [1016, 364] width 30 height 79
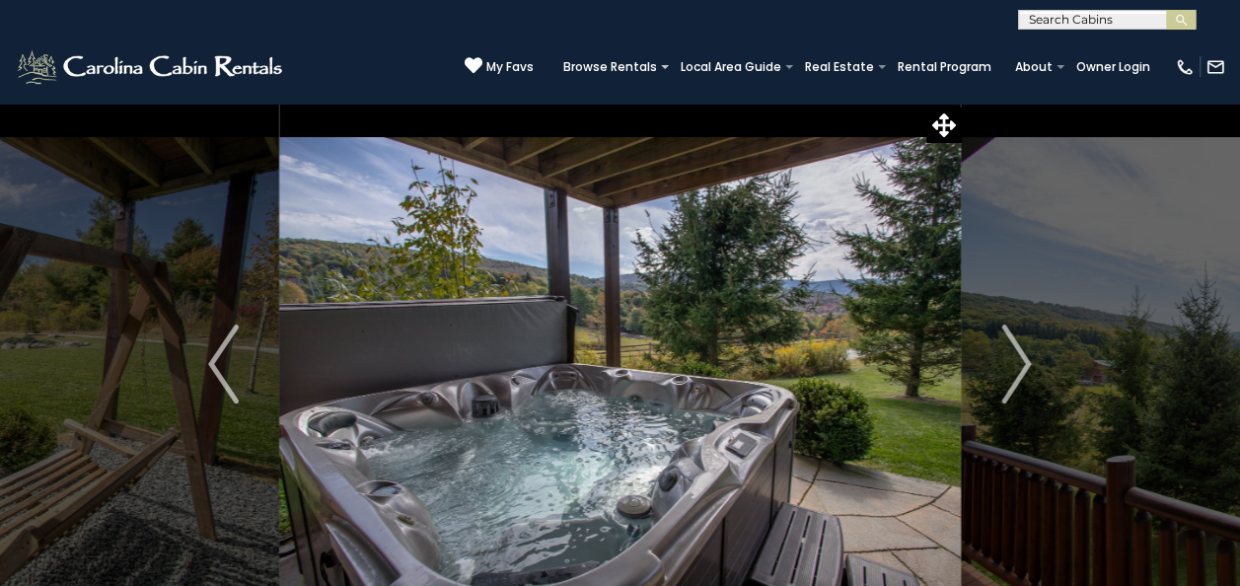
click at [1014, 367] on img "Next" at bounding box center [1016, 364] width 30 height 79
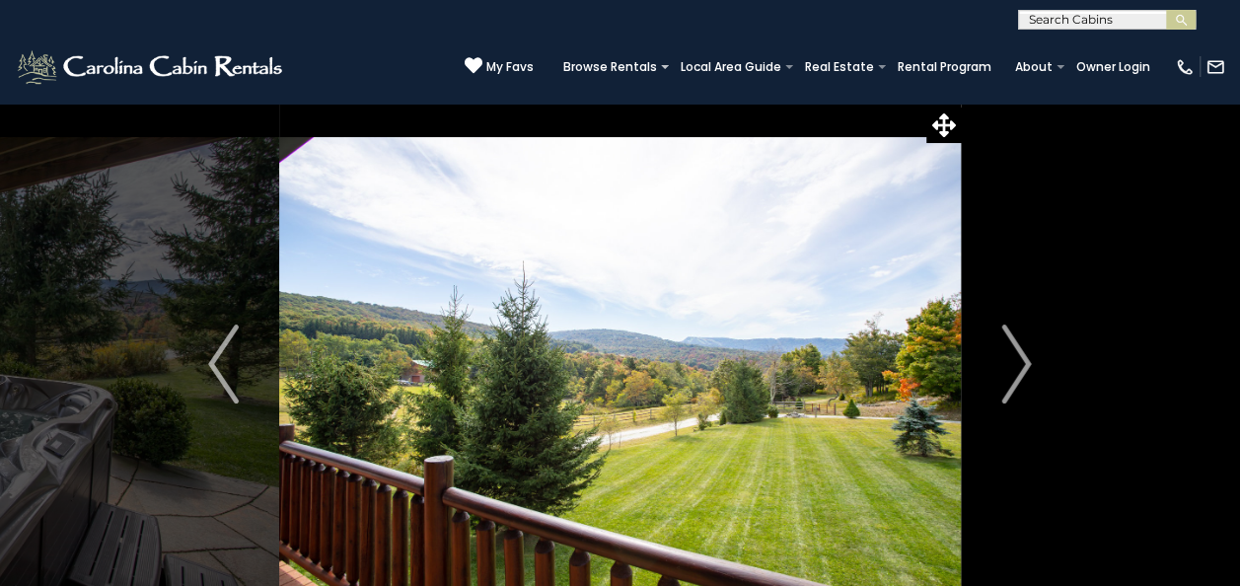
click at [1014, 367] on img "Next" at bounding box center [1016, 364] width 30 height 79
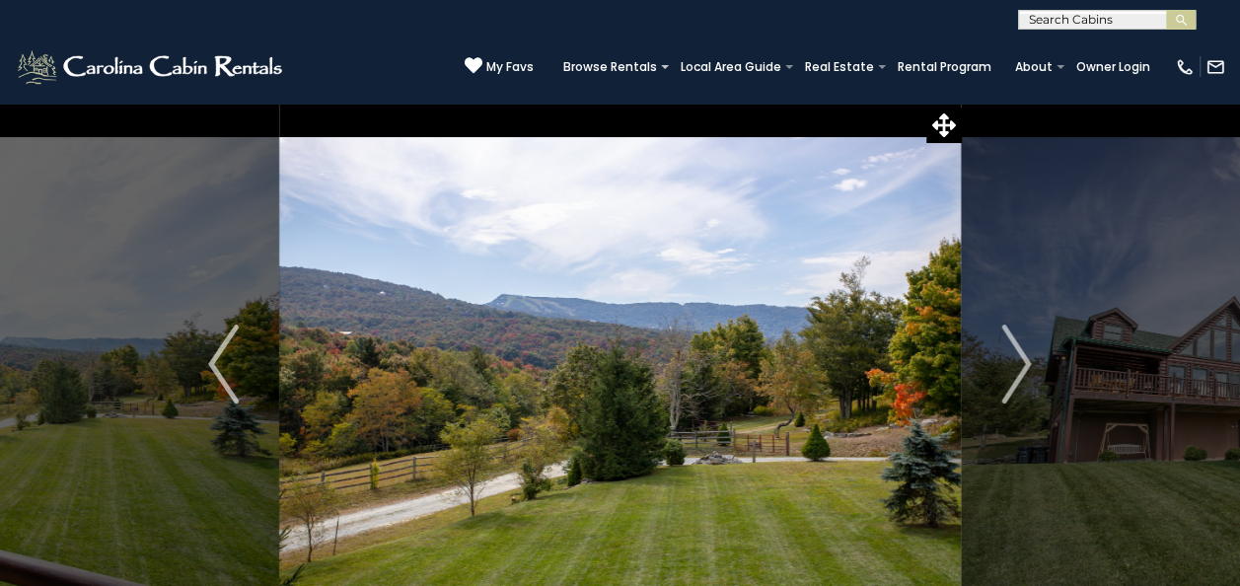
click at [1014, 367] on img "Next" at bounding box center [1016, 364] width 30 height 79
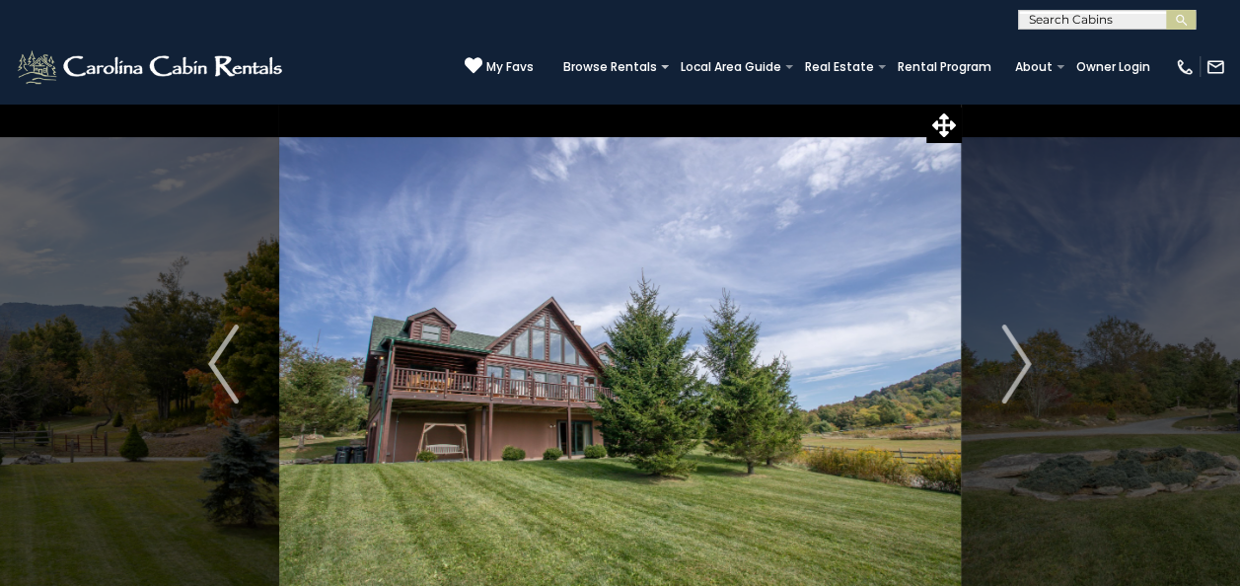
click at [1014, 367] on img "Next" at bounding box center [1016, 364] width 30 height 79
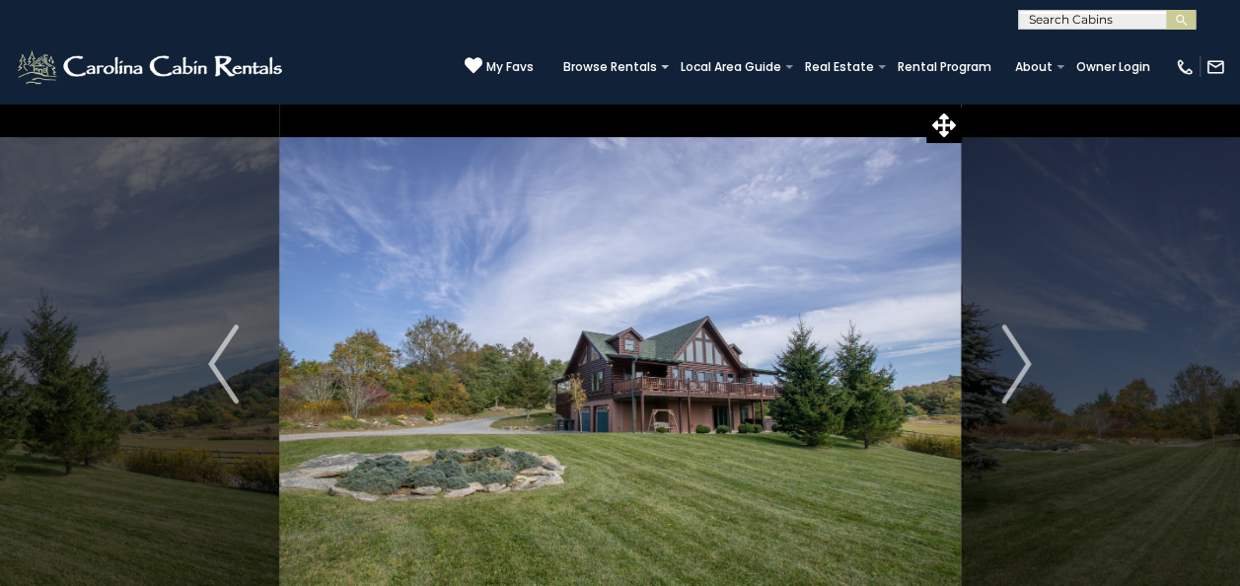
click at [1014, 367] on img "Next" at bounding box center [1016, 364] width 30 height 79
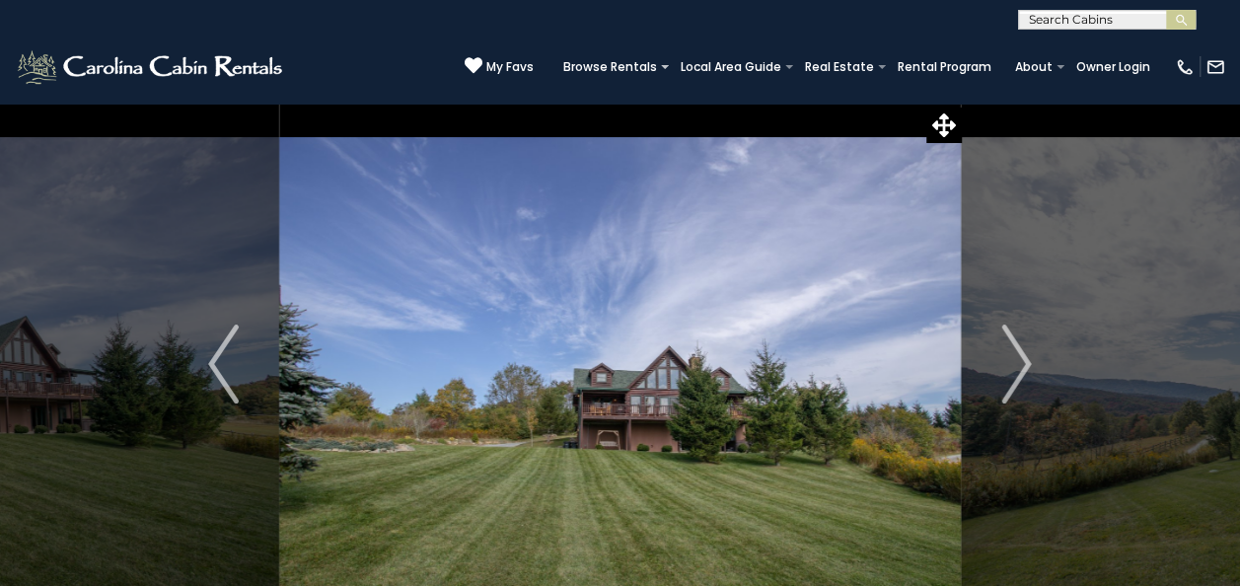
click at [1014, 367] on img "Next" at bounding box center [1016, 364] width 30 height 79
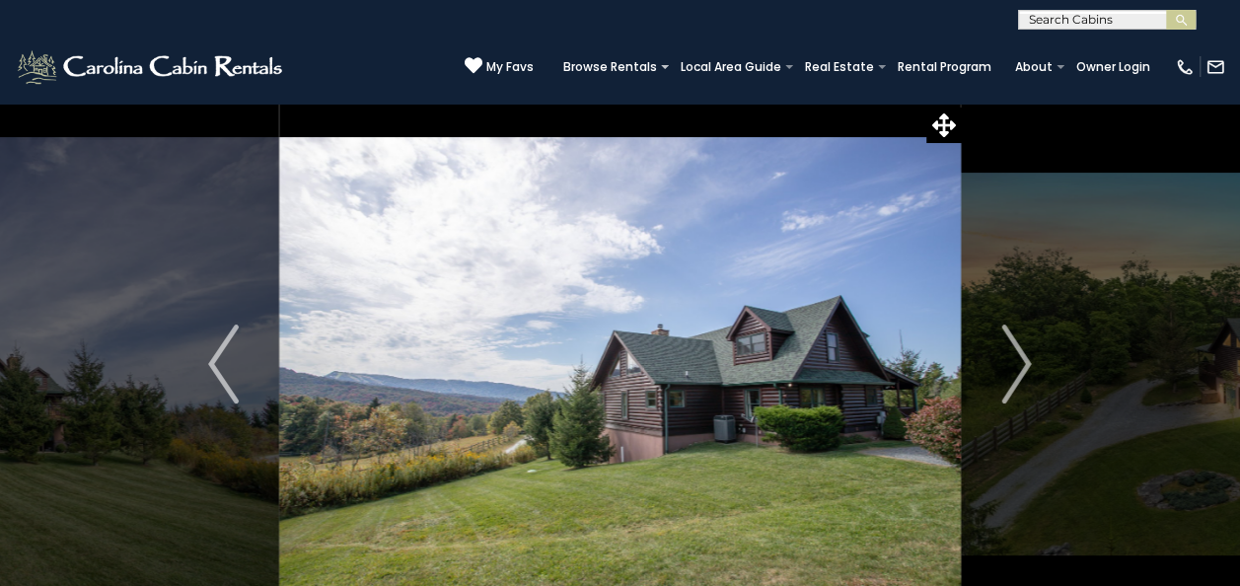
click at [1014, 367] on img "Next" at bounding box center [1016, 364] width 30 height 79
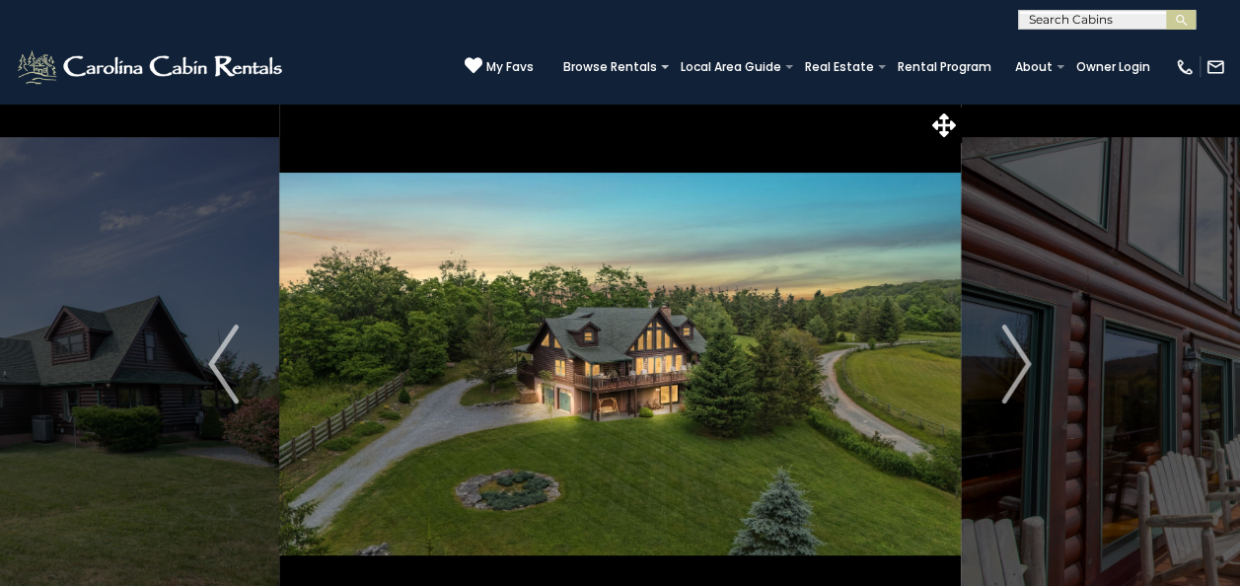
click at [1014, 367] on img "Next" at bounding box center [1016, 364] width 30 height 79
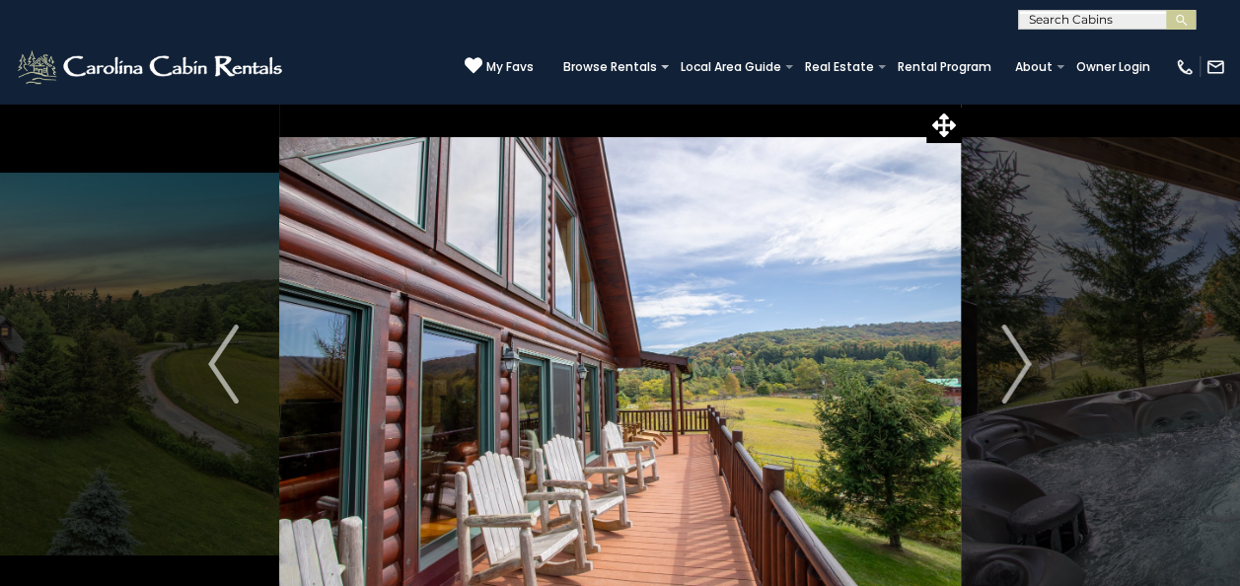
click at [1014, 367] on img "Next" at bounding box center [1016, 364] width 30 height 79
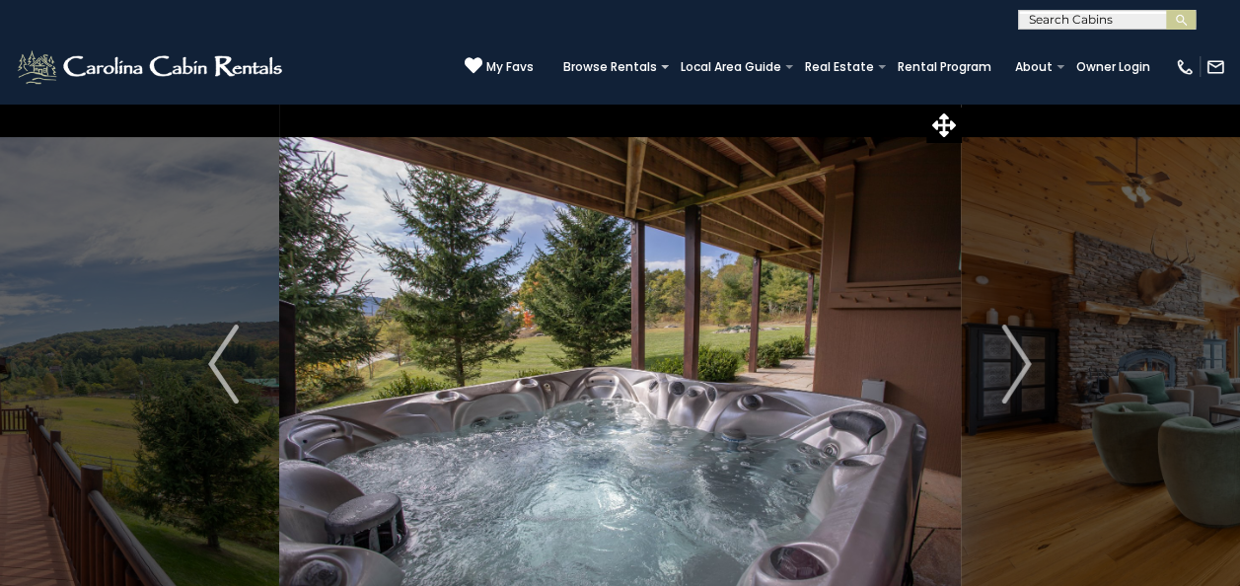
click at [1014, 367] on img "Next" at bounding box center [1016, 364] width 30 height 79
